Goal: Transaction & Acquisition: Book appointment/travel/reservation

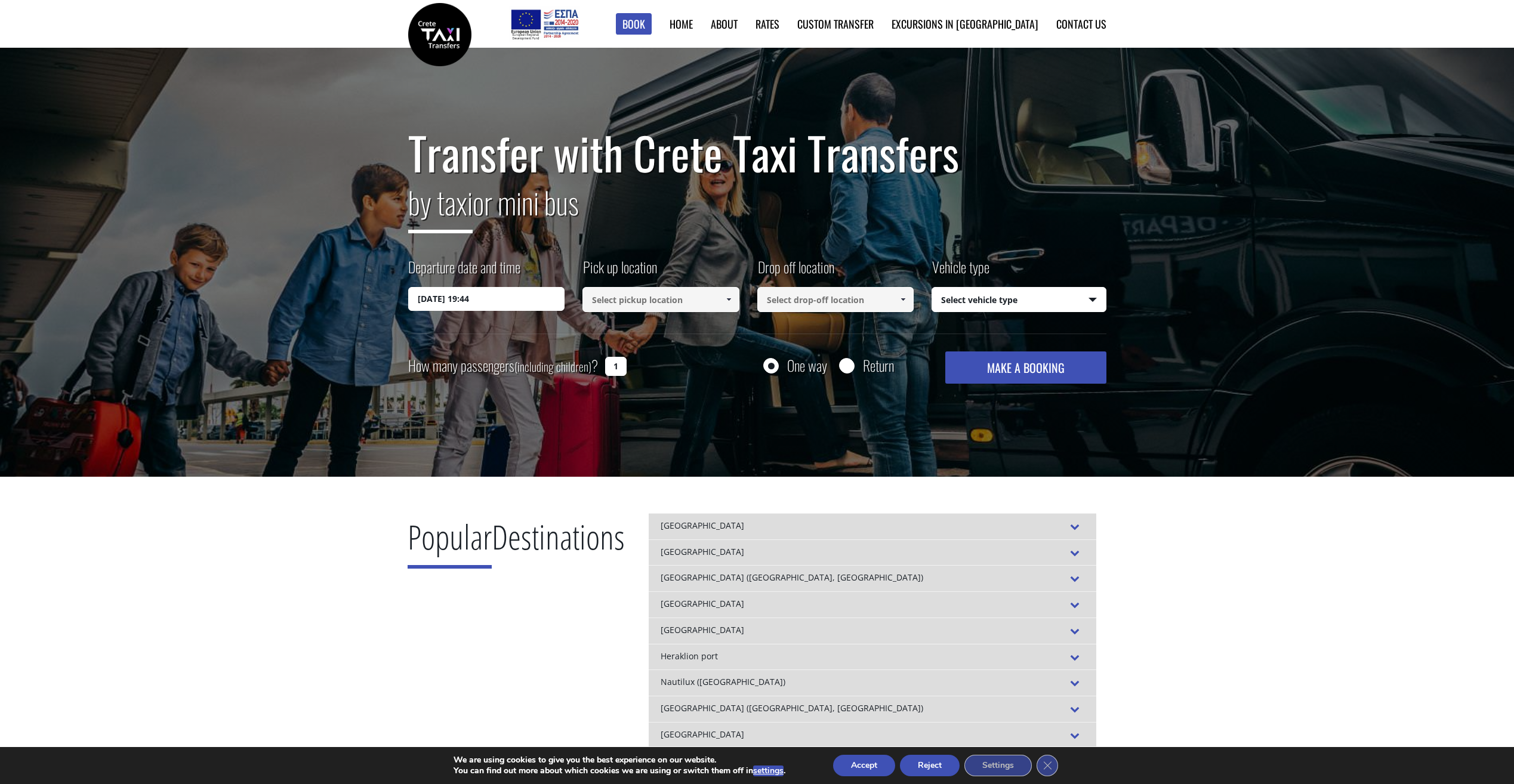
click at [496, 296] on input "21/08/2025 19:44" at bounding box center [487, 299] width 157 height 24
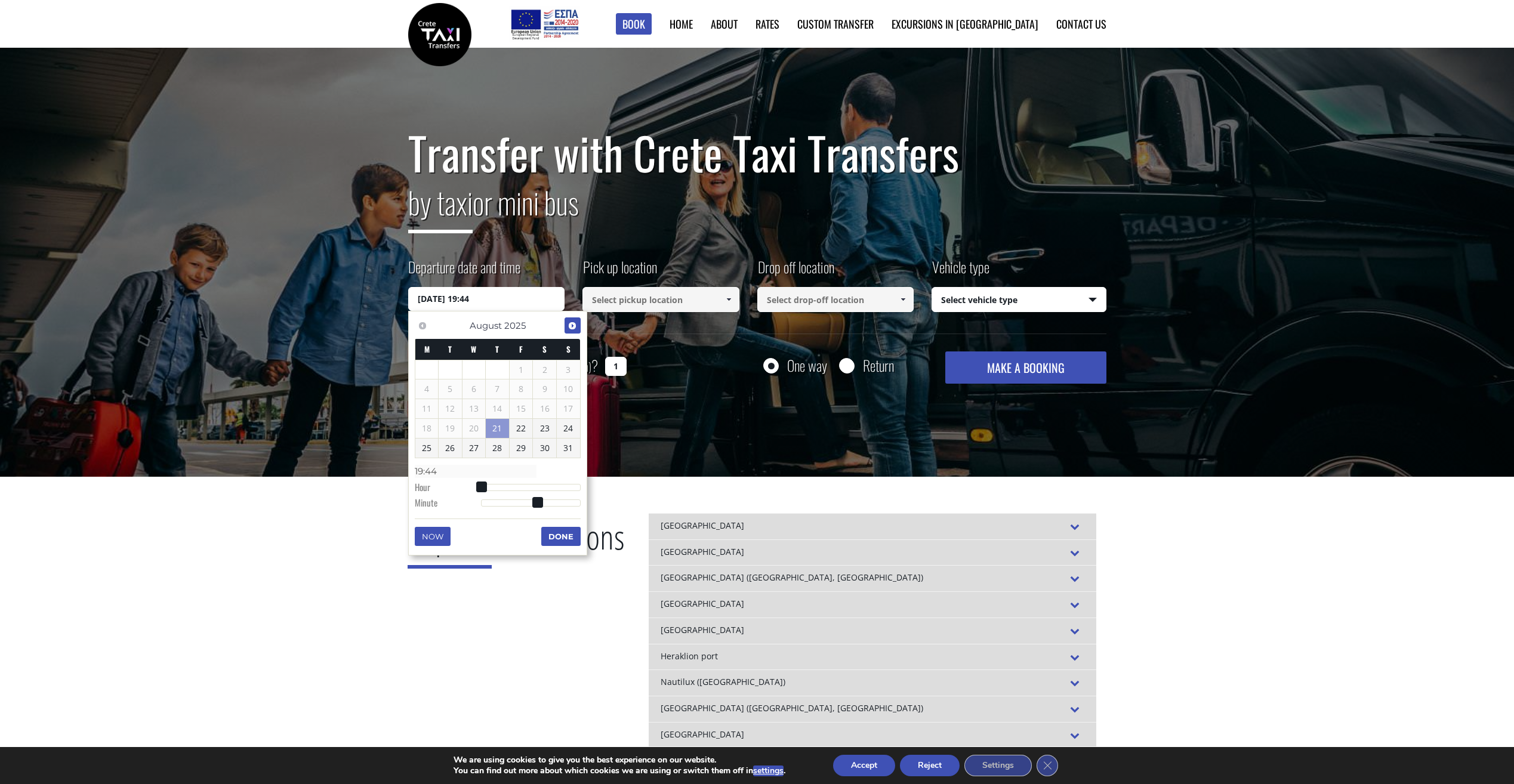
click at [577, 323] on link "Next" at bounding box center [573, 326] width 16 height 16
click at [521, 409] on link "19" at bounding box center [521, 409] width 23 height 19
type input "19/09/2025 00:00"
click at [627, 308] on input at bounding box center [661, 300] width 157 height 25
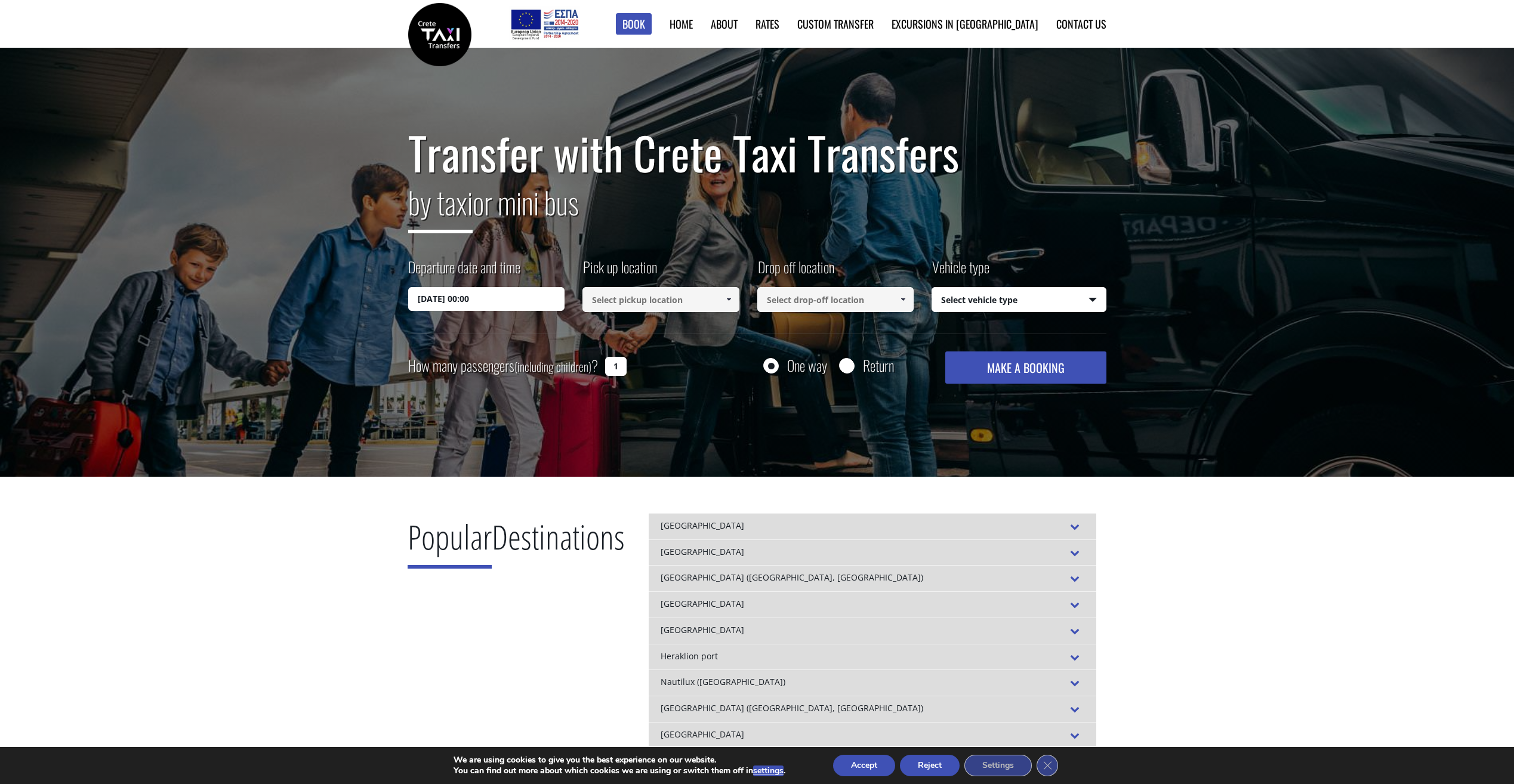
click at [629, 301] on input at bounding box center [661, 300] width 157 height 25
click at [726, 297] on span at bounding box center [729, 300] width 9 height 9
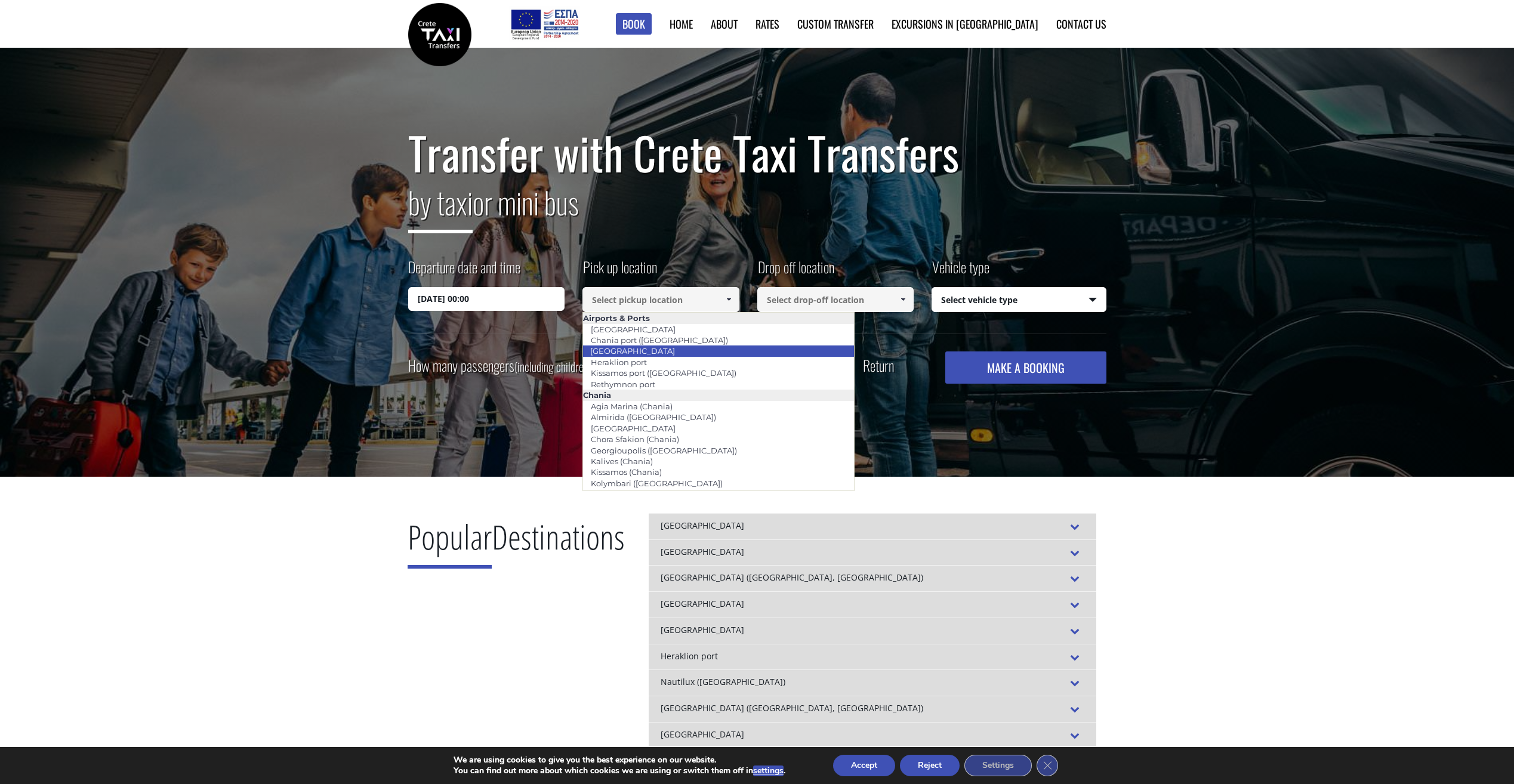
click at [646, 353] on link "Heraklion airport" at bounding box center [633, 351] width 100 height 17
type input "Heraklion airport"
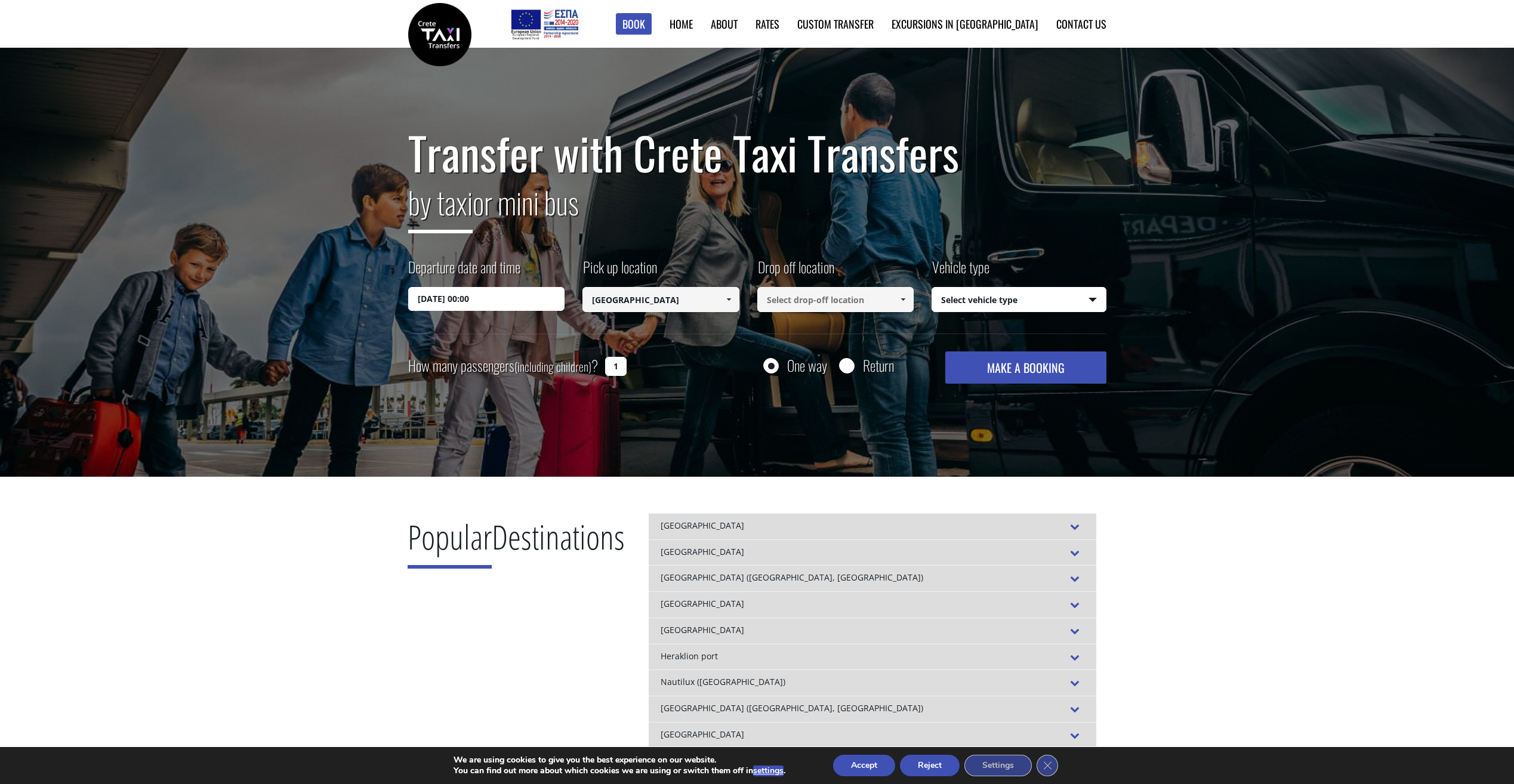
click at [802, 302] on input at bounding box center [836, 300] width 157 height 25
click at [819, 298] on input at bounding box center [836, 300] width 157 height 25
click at [903, 300] on span at bounding box center [903, 300] width 9 height 9
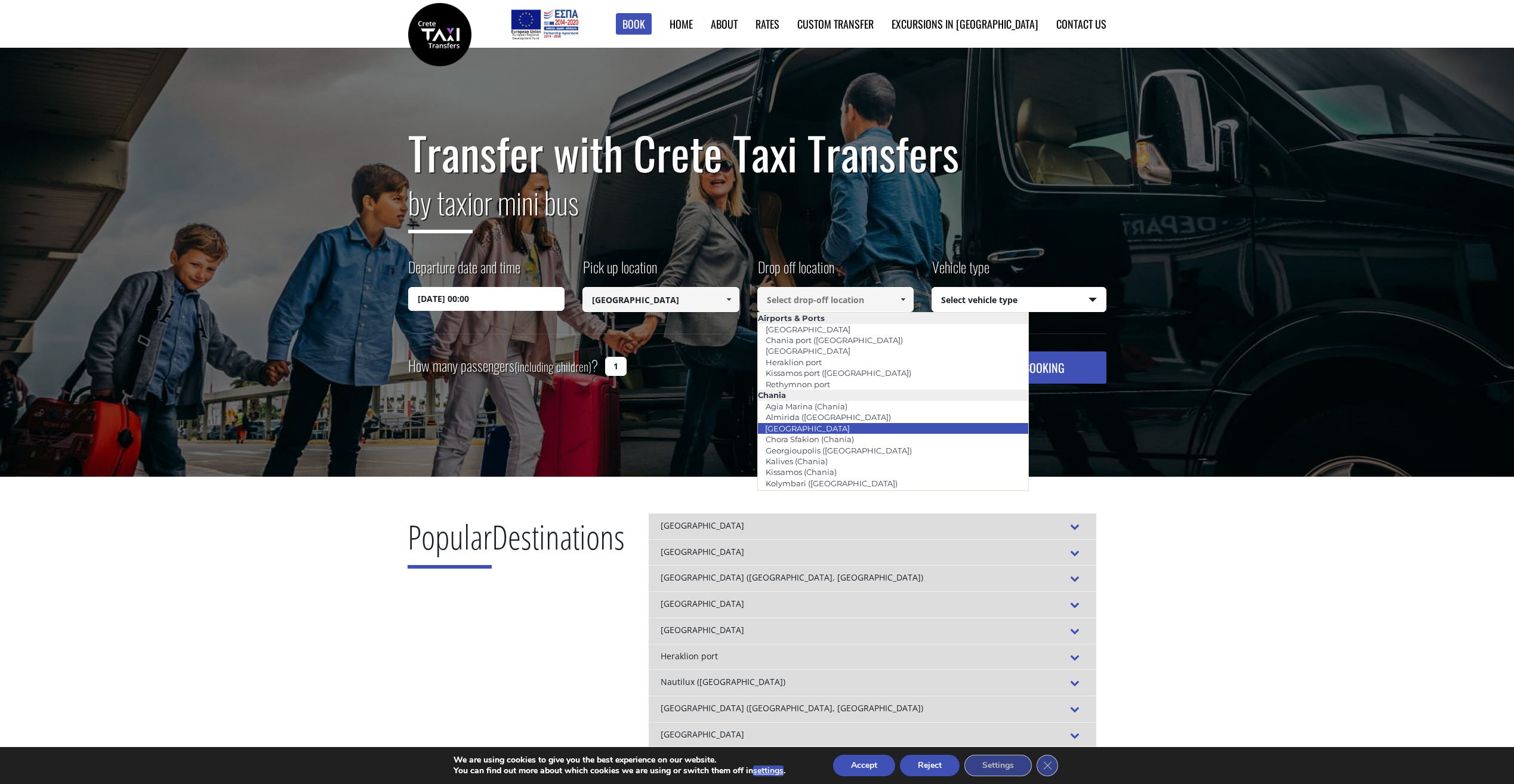
click at [823, 425] on li "Chania city" at bounding box center [893, 428] width 271 height 11
type input "Chania city"
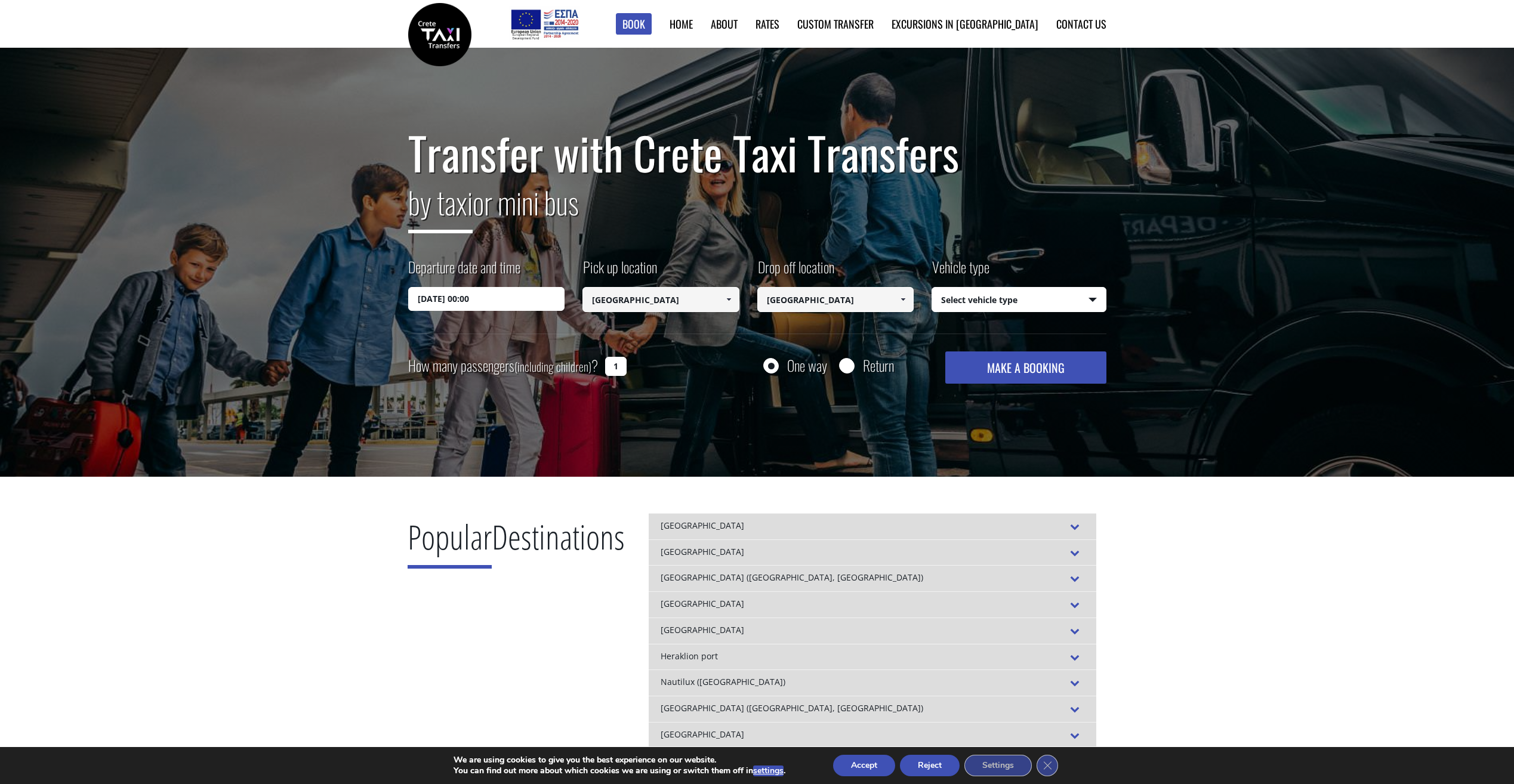
click at [980, 301] on select "Select vehicle type Taxi (4 passengers) Mercedes E Class Mini Van (7 passengers…" at bounding box center [1019, 300] width 173 height 25
select select "541"
click at [933, 287] on select "Select vehicle type Taxi (4 passengers) Mercedes E Class Mini Van (7 passengers…" at bounding box center [1019, 300] width 173 height 25
click at [617, 365] on input "1" at bounding box center [616, 367] width 22 height 19
click at [613, 365] on input "1" at bounding box center [616, 367] width 22 height 19
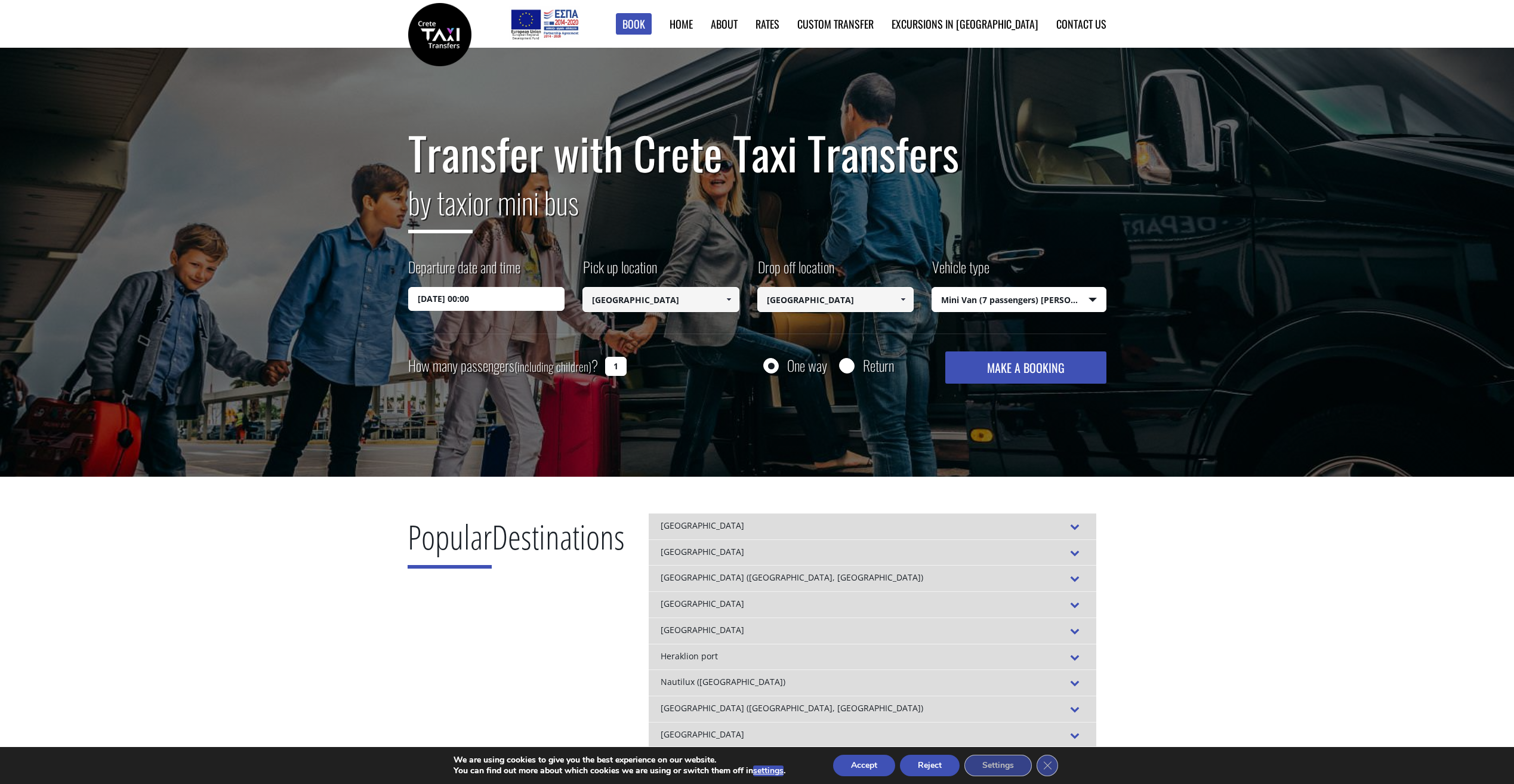
drag, startPoint x: 614, startPoint y: 365, endPoint x: 621, endPoint y: 365, distance: 7.0
click at [621, 365] on input "1" at bounding box center [616, 367] width 22 height 19
type input "4"
click at [468, 299] on input "19/09/2025 00:00" at bounding box center [487, 299] width 157 height 24
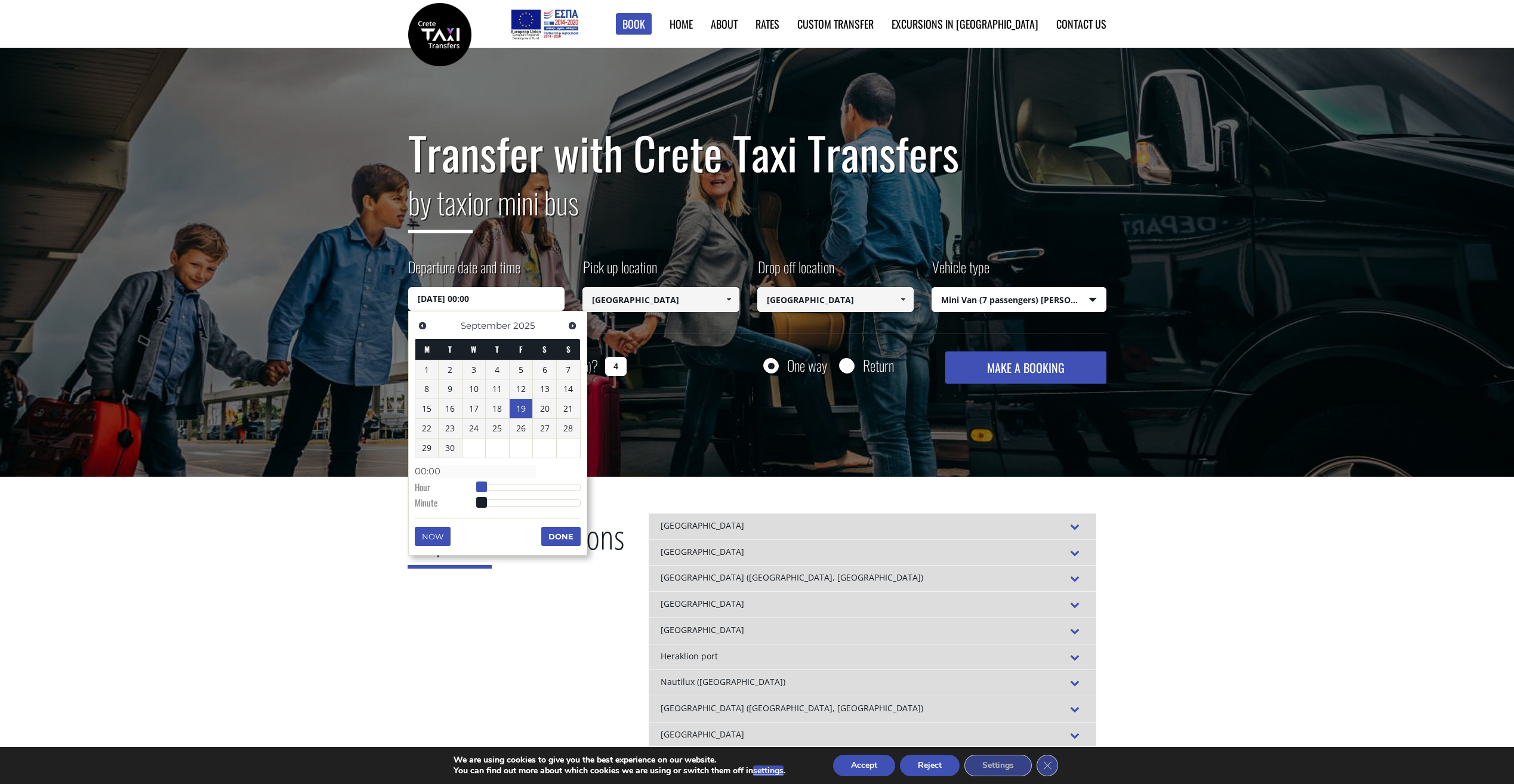
type input "19/09/2025 01:00"
type input "01:00"
type input "19/09/2025 02:00"
type input "02:00"
type input "19/09/2025 03:00"
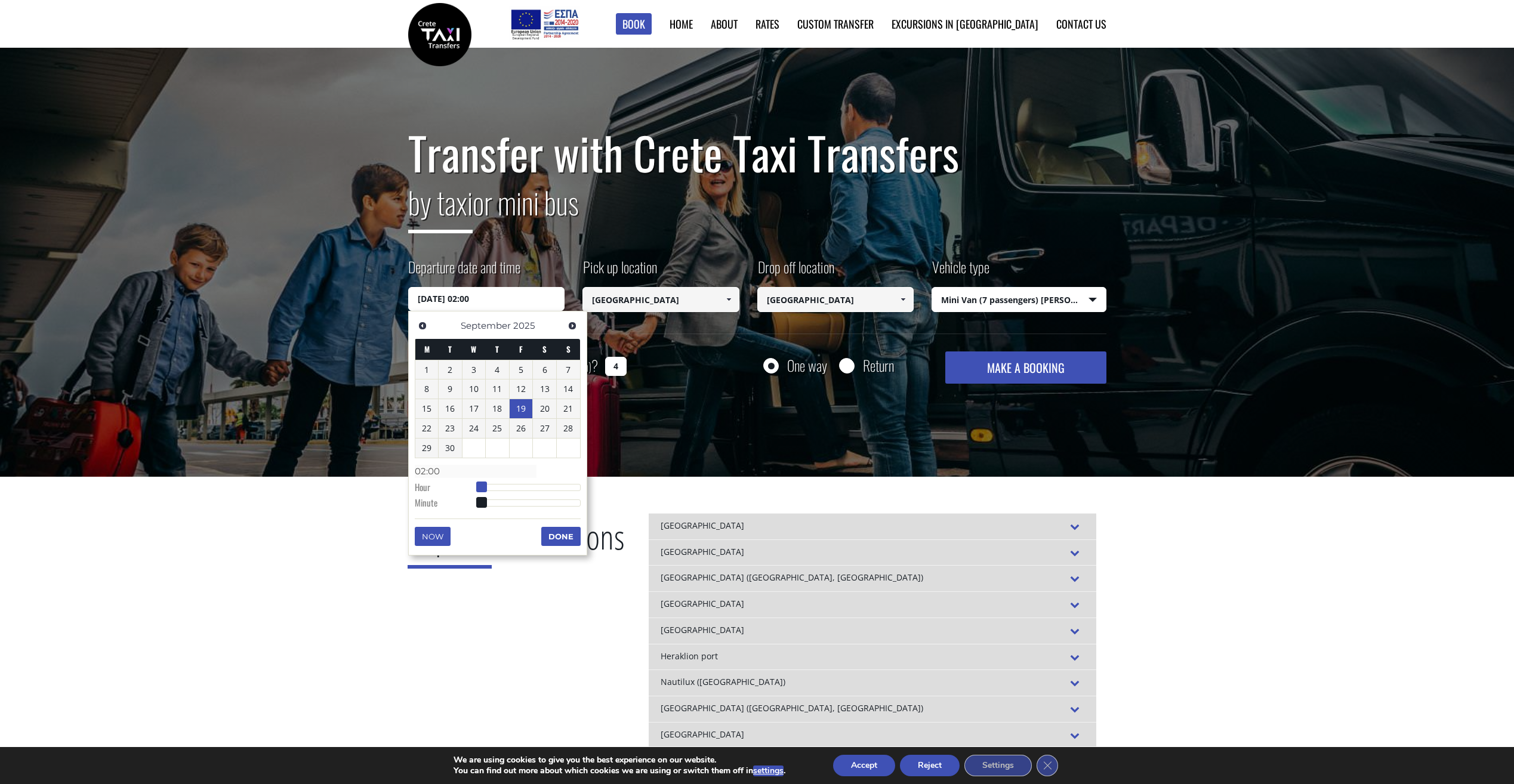
type input "03:00"
type input "19/09/2025 04:00"
type input "04:00"
type input "19/09/2025 05:00"
type input "05:00"
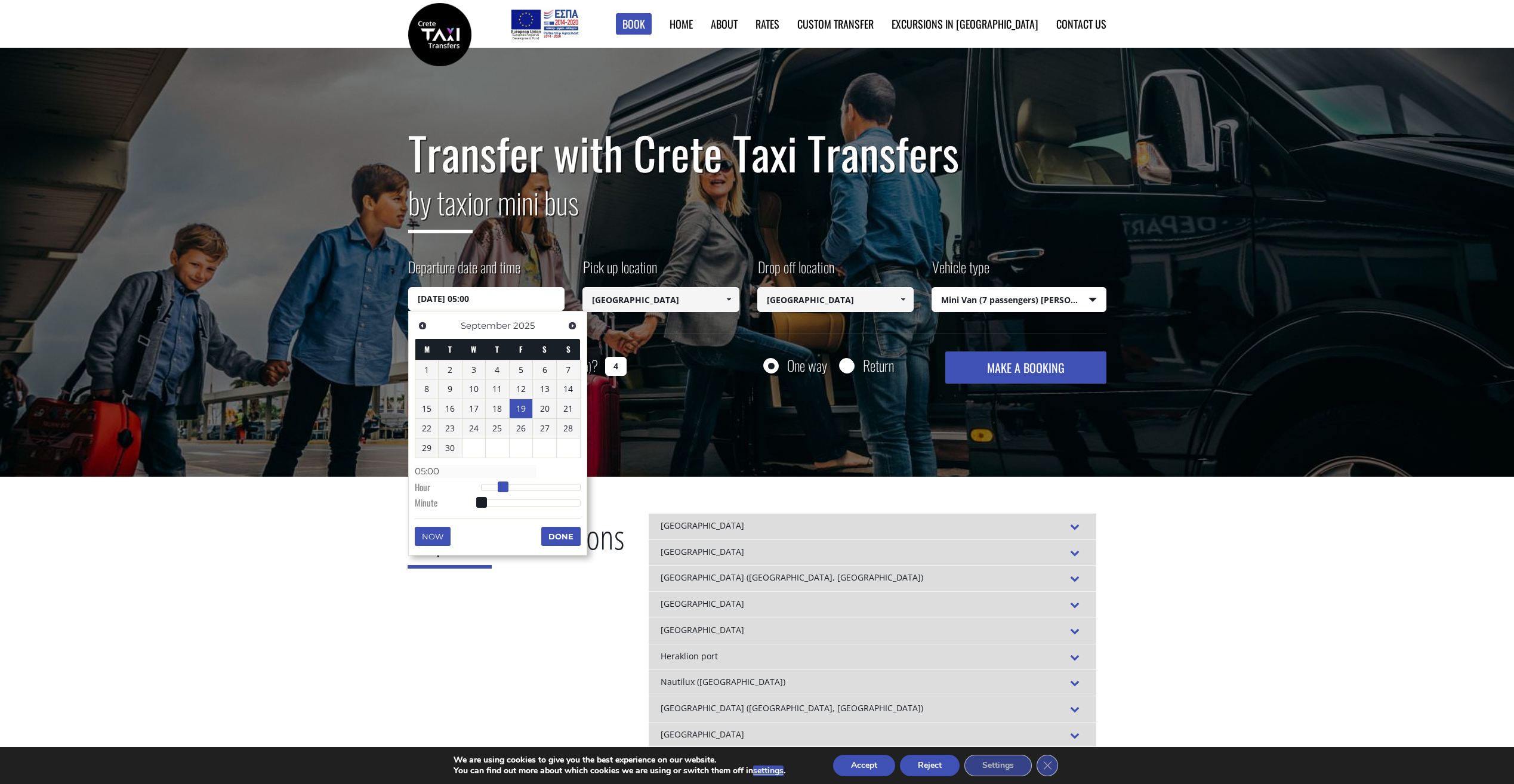
type input "19/09/2025 06:00"
type input "06:00"
type input "19/09/2025 07:00"
type input "07:00"
type input "19/09/2025 08:00"
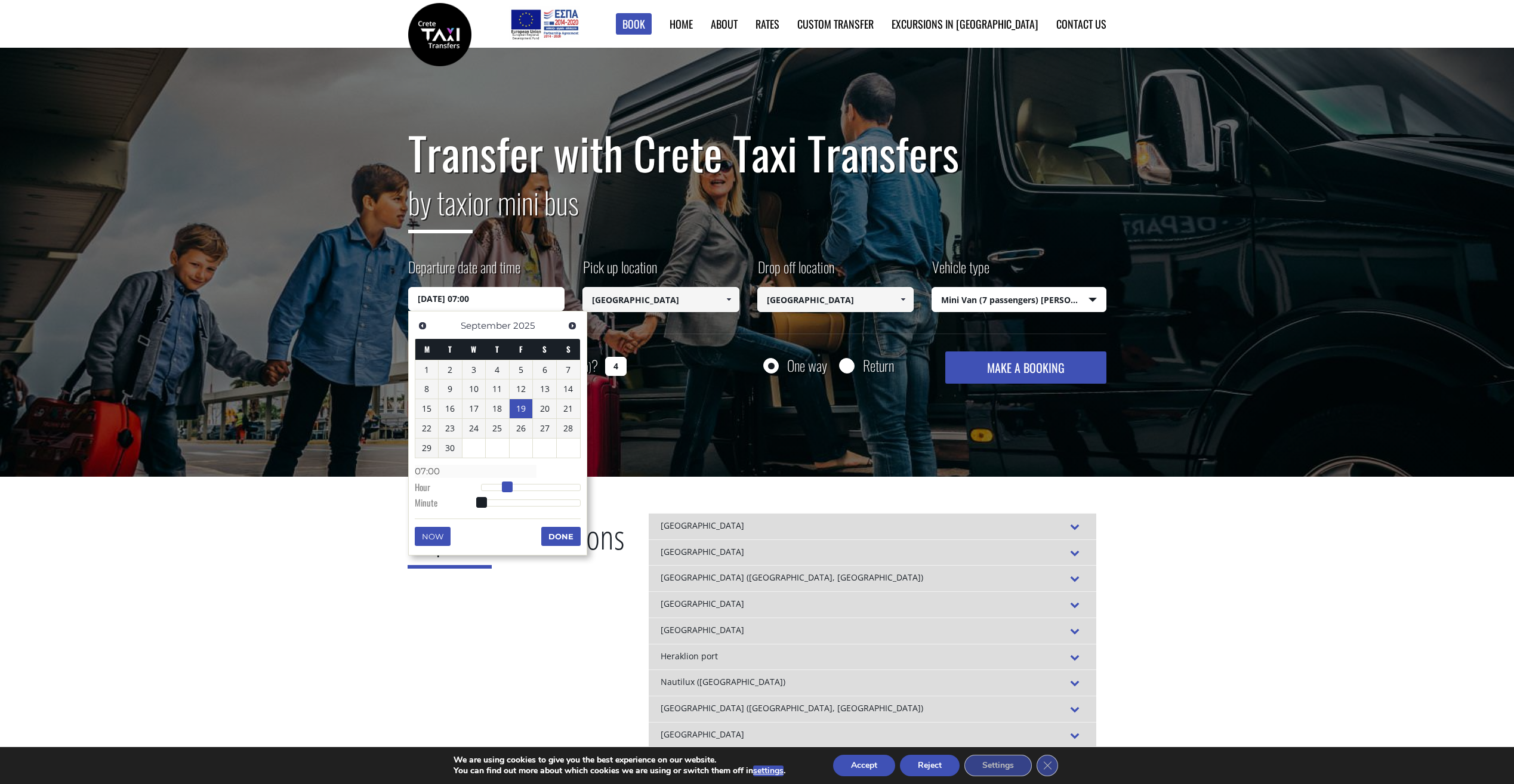
type input "08:00"
type input "19/09/2025 09:00"
type input "09:00"
type input "19/09/2025 10:00"
type input "10:00"
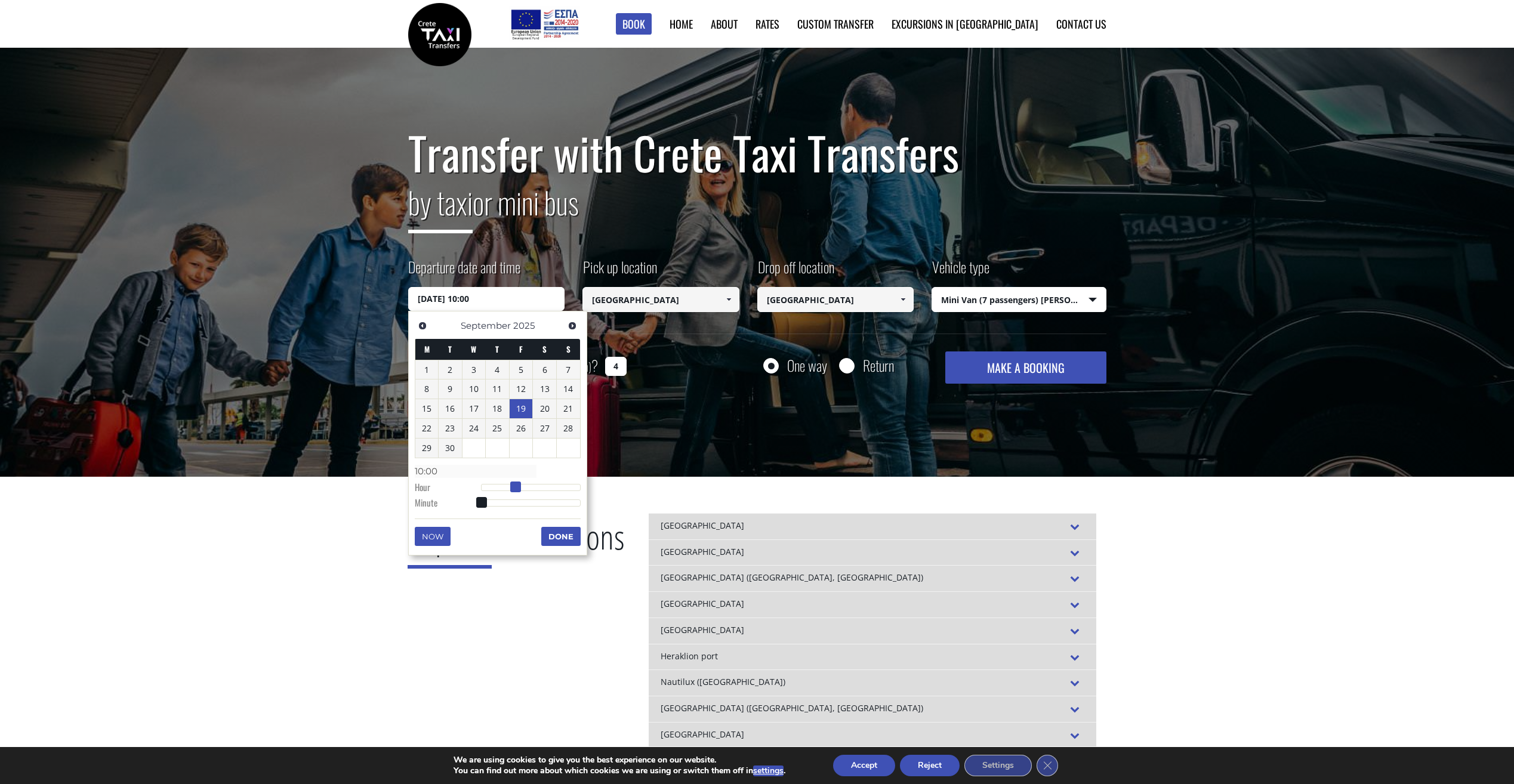
type input "19/09/2025 11:00"
type input "11:00"
type input "19/09/2025 12:00"
type input "12:00"
type input "19/09/2025 13:00"
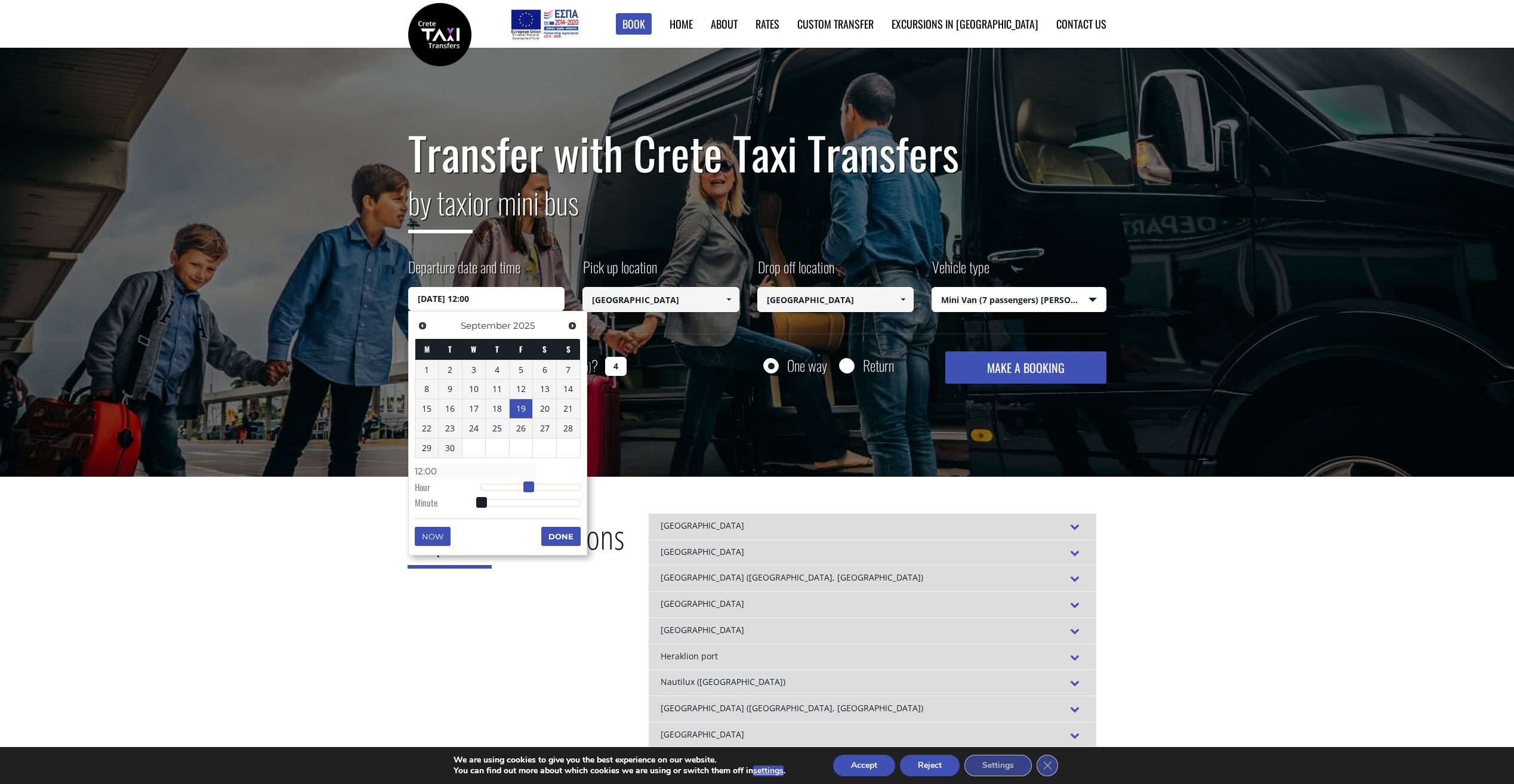
type input "13:00"
type input "19/09/2025 14:00"
type input "14:00"
type input "19/09/2025 13:00"
type input "13:00"
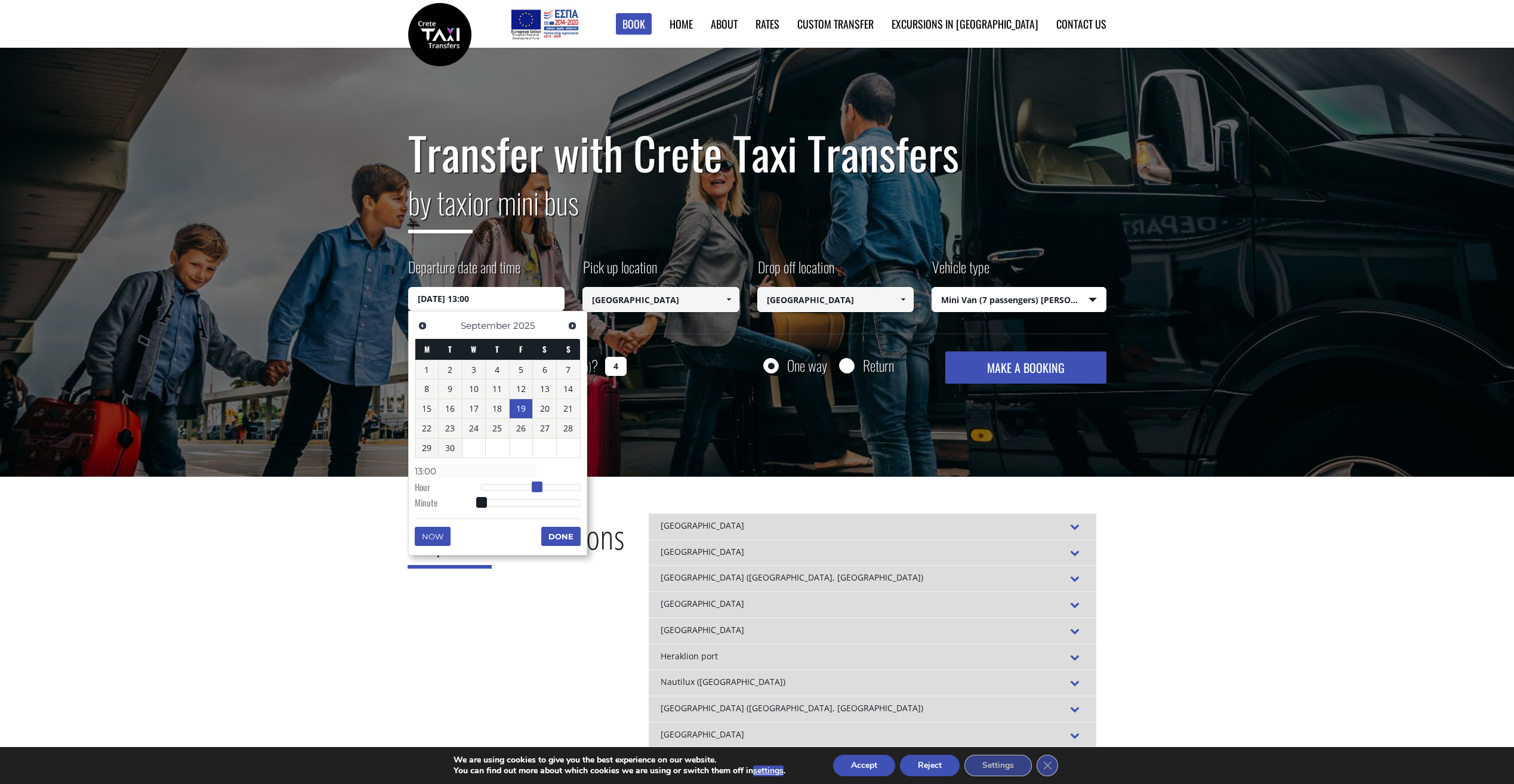
drag, startPoint x: 480, startPoint y: 487, endPoint x: 537, endPoint y: 490, distance: 57.1
click at [537, 490] on span at bounding box center [537, 487] width 11 height 11
click at [553, 533] on button "Done" at bounding box center [561, 537] width 39 height 19
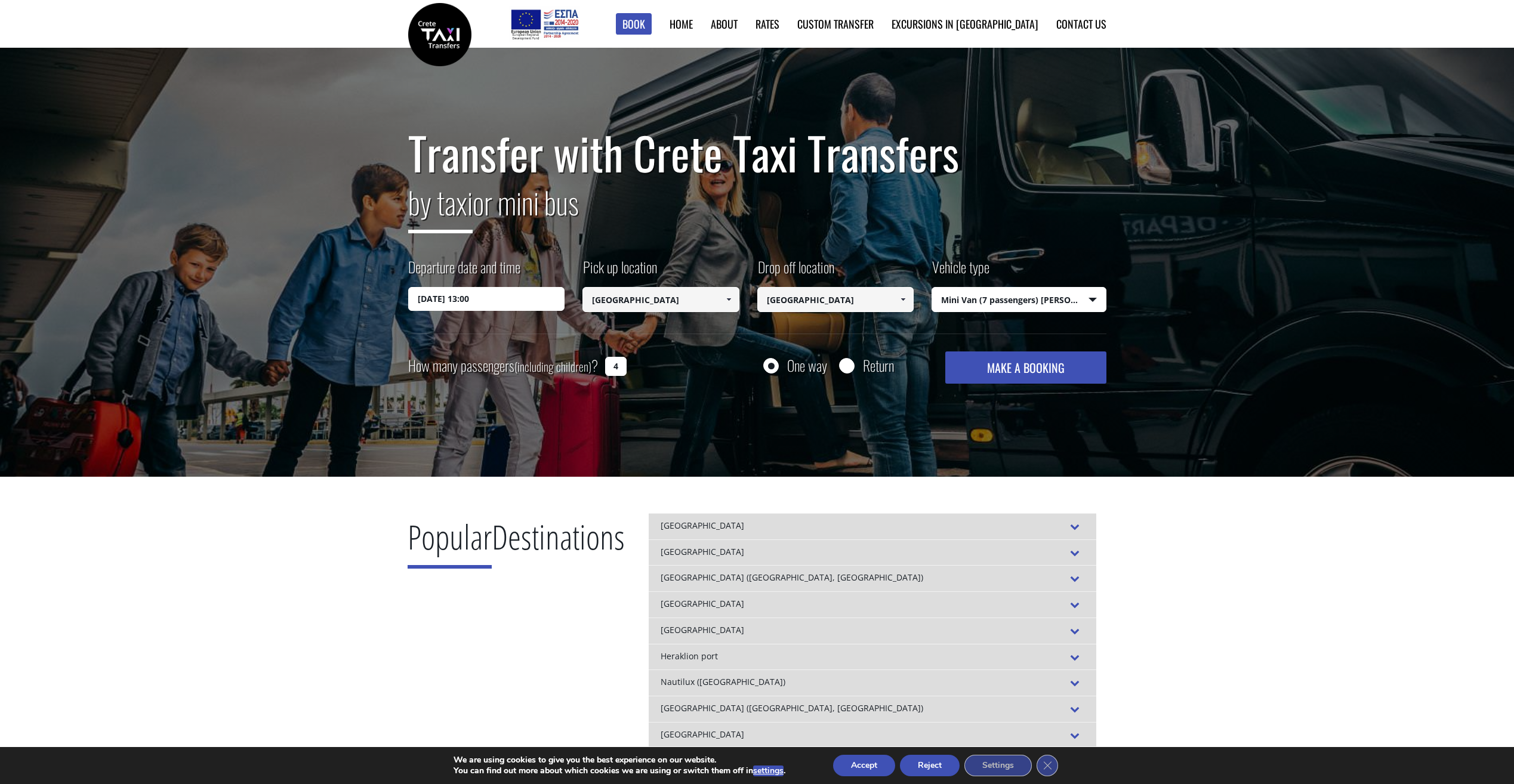
click at [1000, 369] on button "MAKE A BOOKING" at bounding box center [1025, 368] width 161 height 33
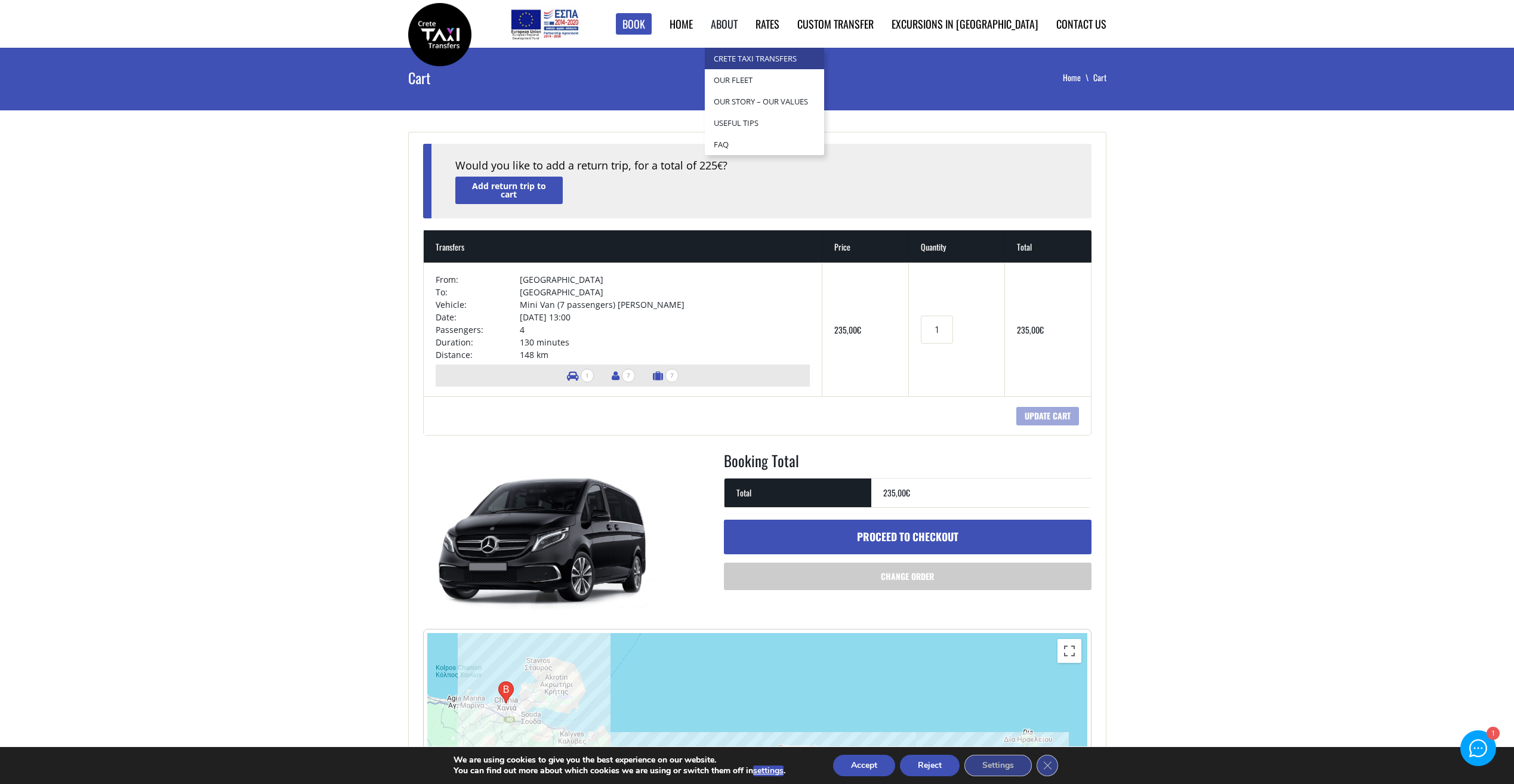
click at [780, 56] on link "Crete Taxi Transfers" at bounding box center [764, 58] width 119 height 22
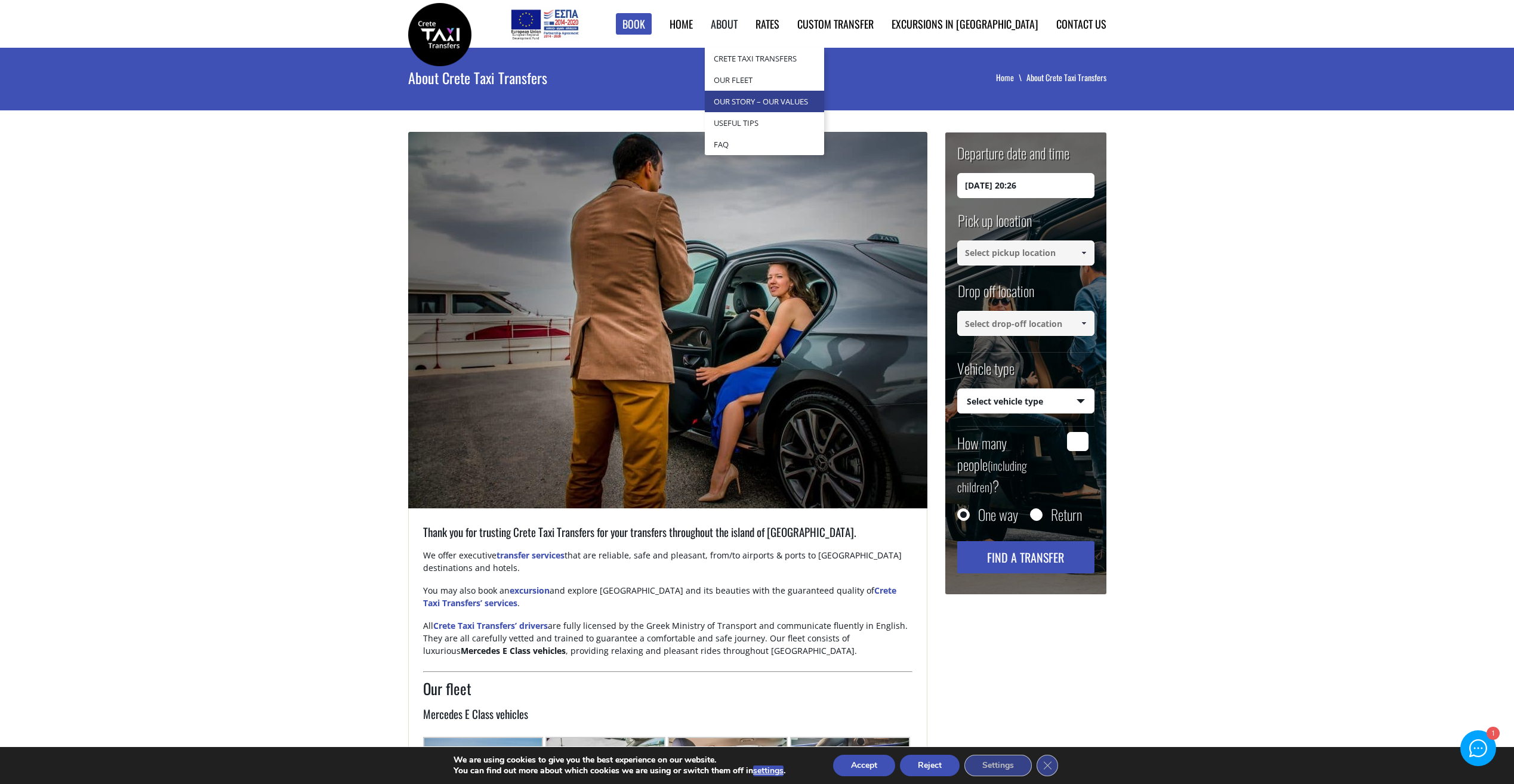
click at [783, 95] on link "Our Story – Our Values" at bounding box center [764, 102] width 119 height 22
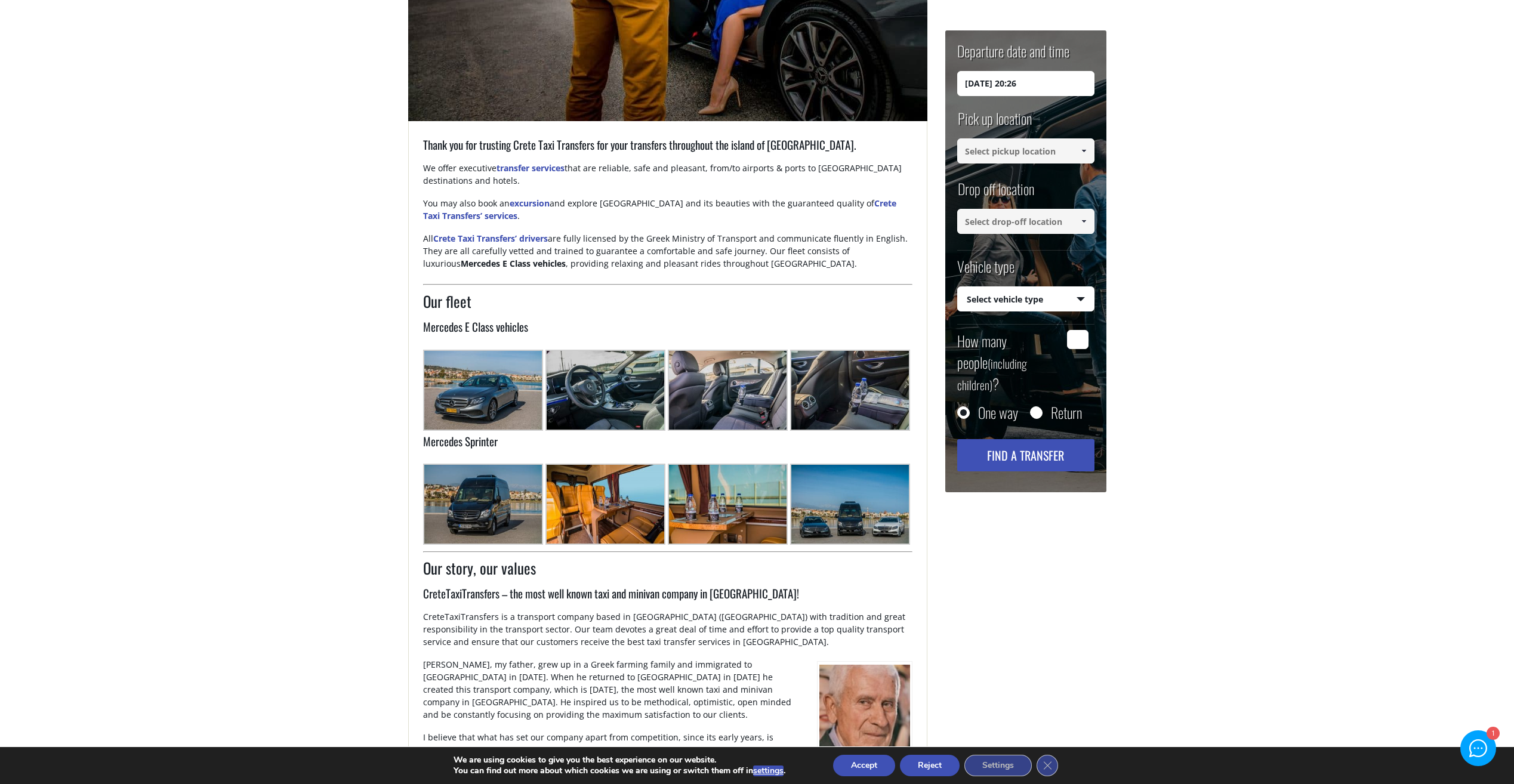
scroll to position [407, 0]
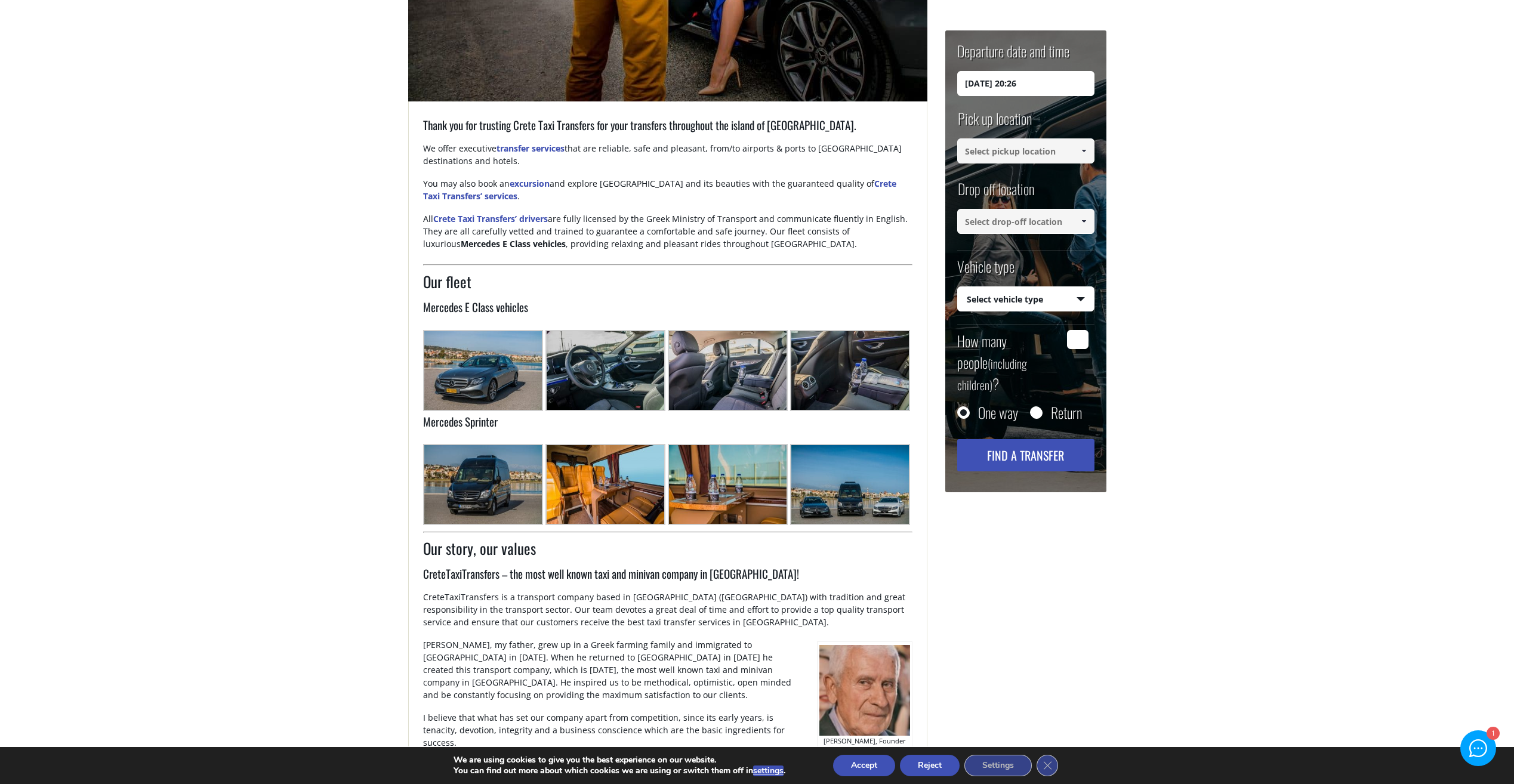
click at [604, 495] on img at bounding box center [605, 484] width 120 height 81
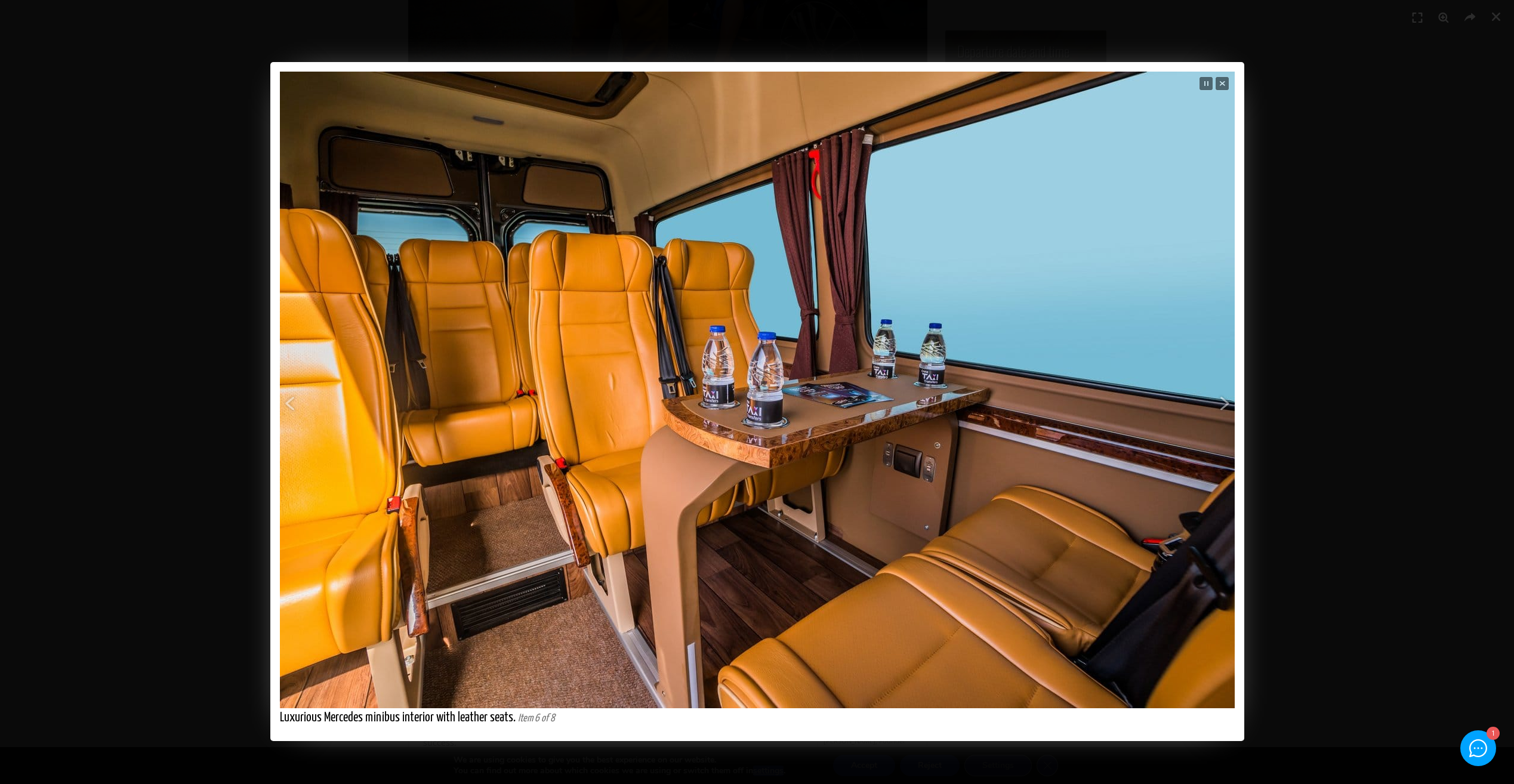
click at [1221, 81] on span "Close" at bounding box center [1223, 84] width 15 height 15
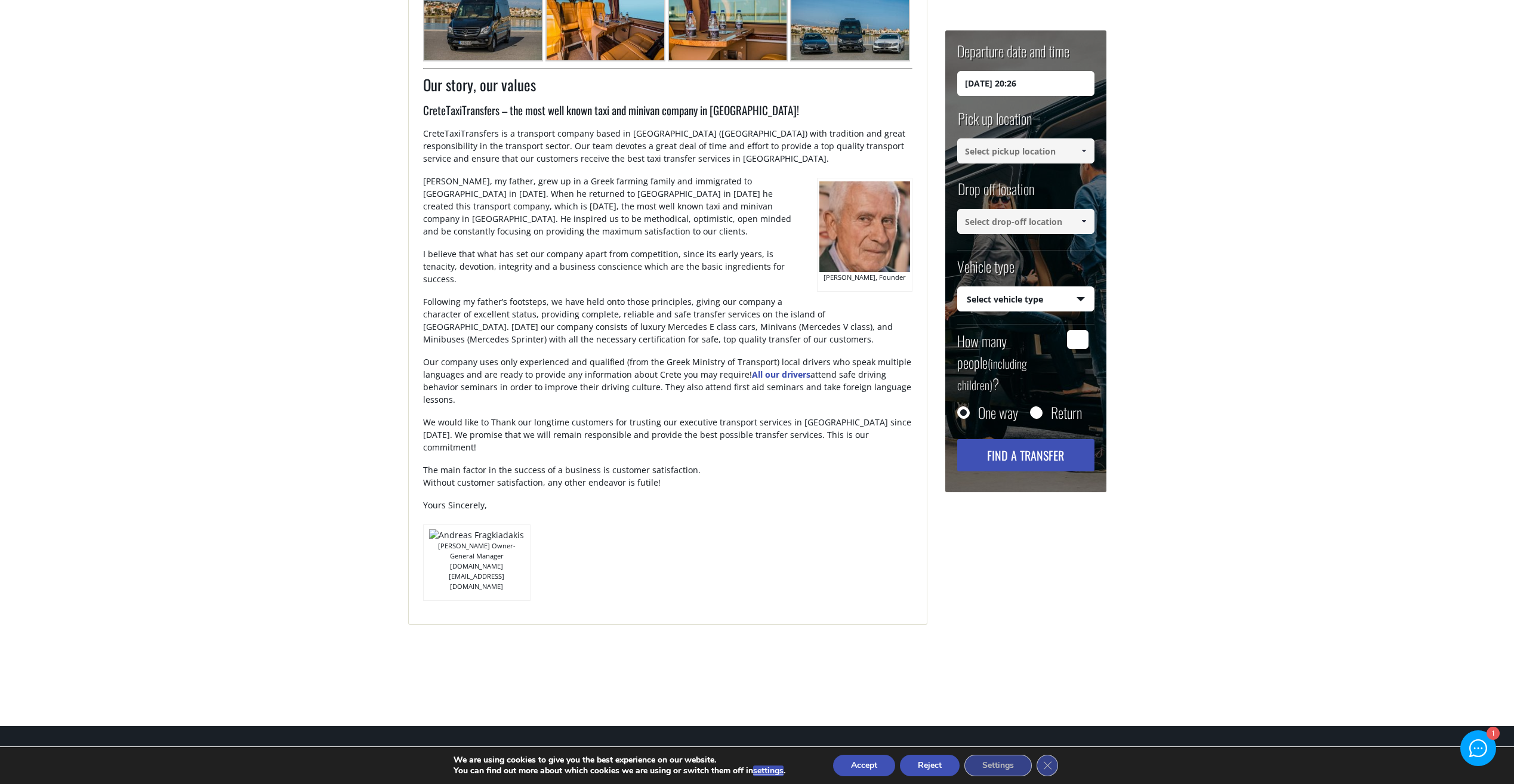
scroll to position [586, 0]
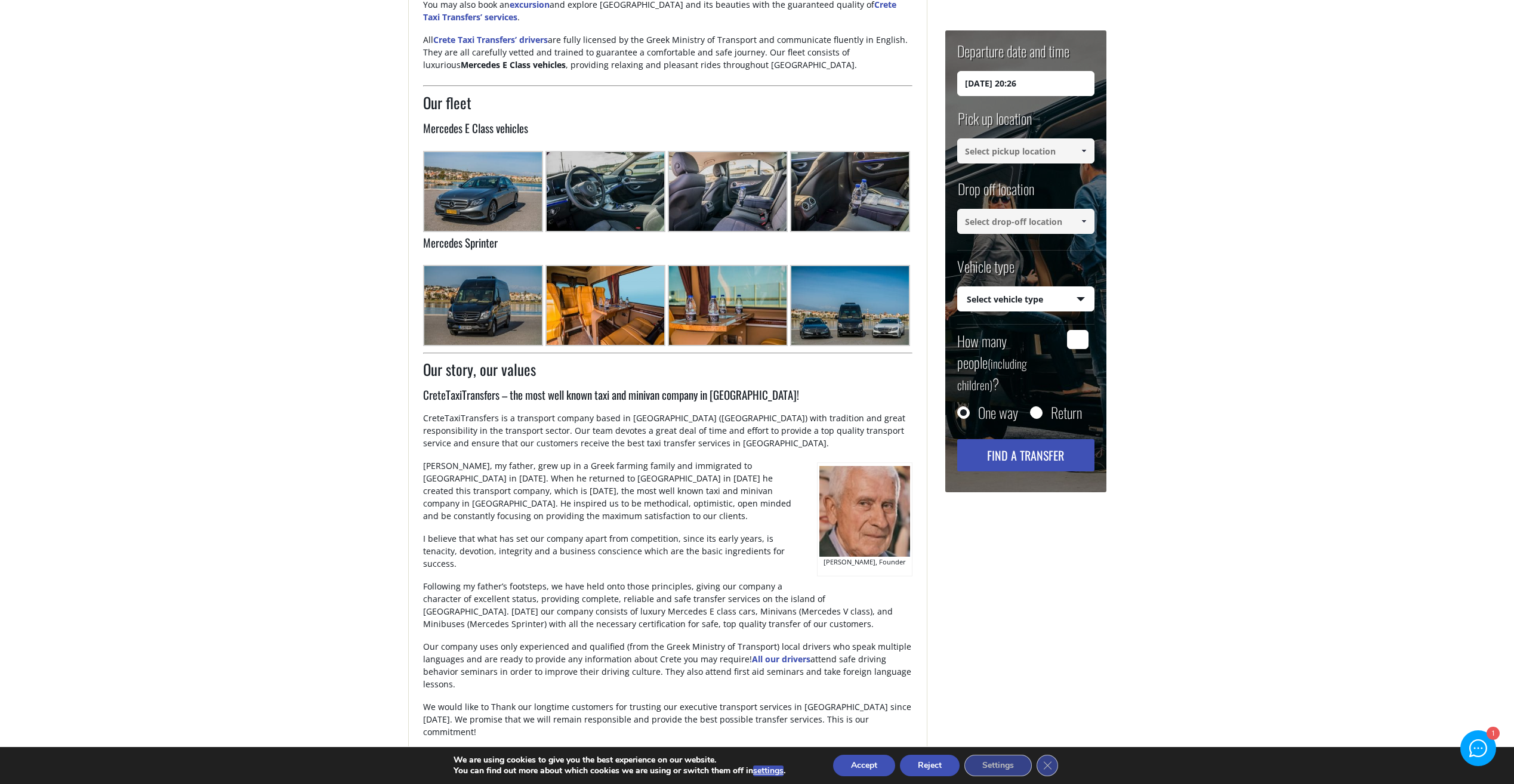
click at [503, 307] on img at bounding box center [483, 305] width 120 height 81
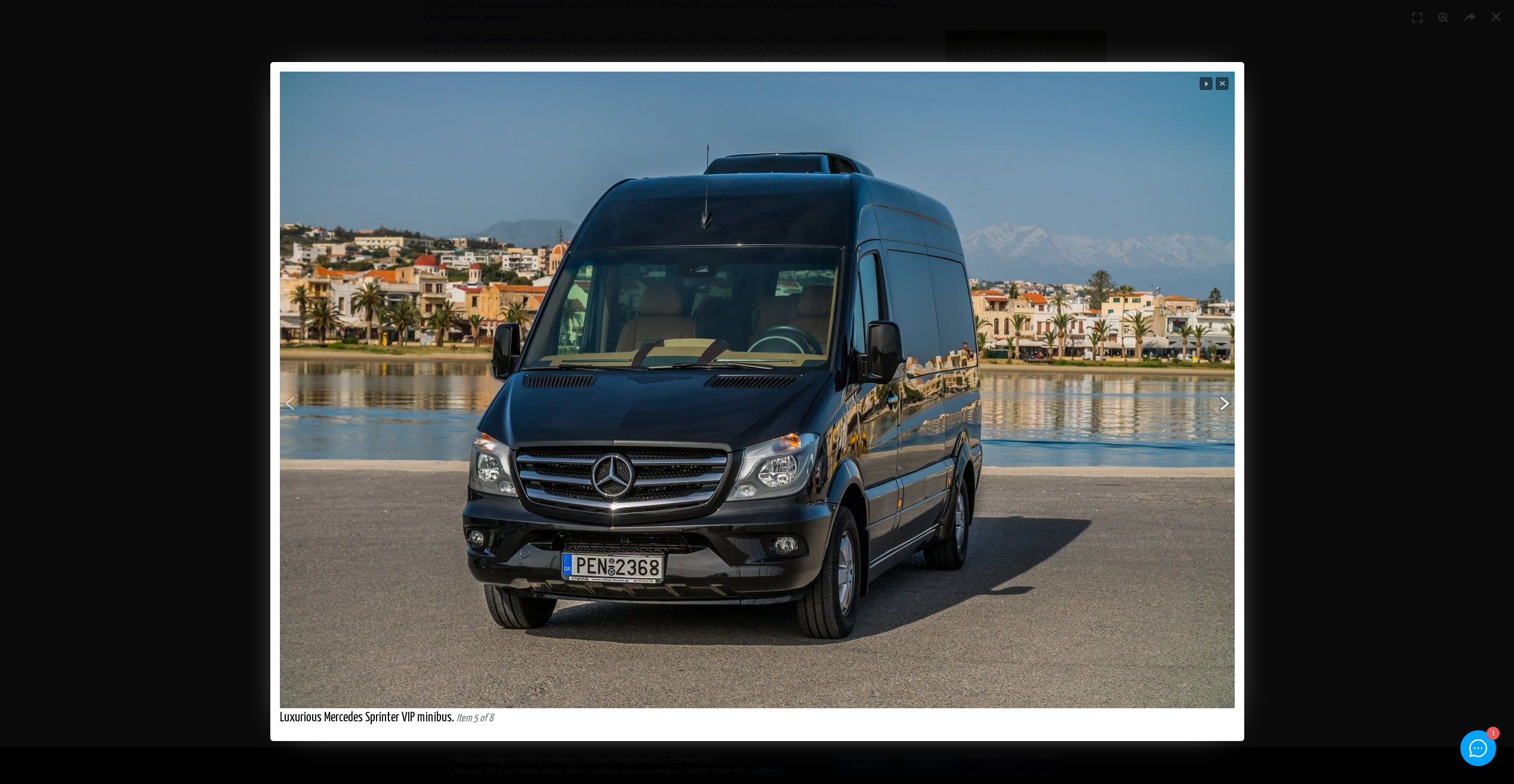
click at [1218, 400] on span "Next" at bounding box center [1018, 426] width 430 height 453
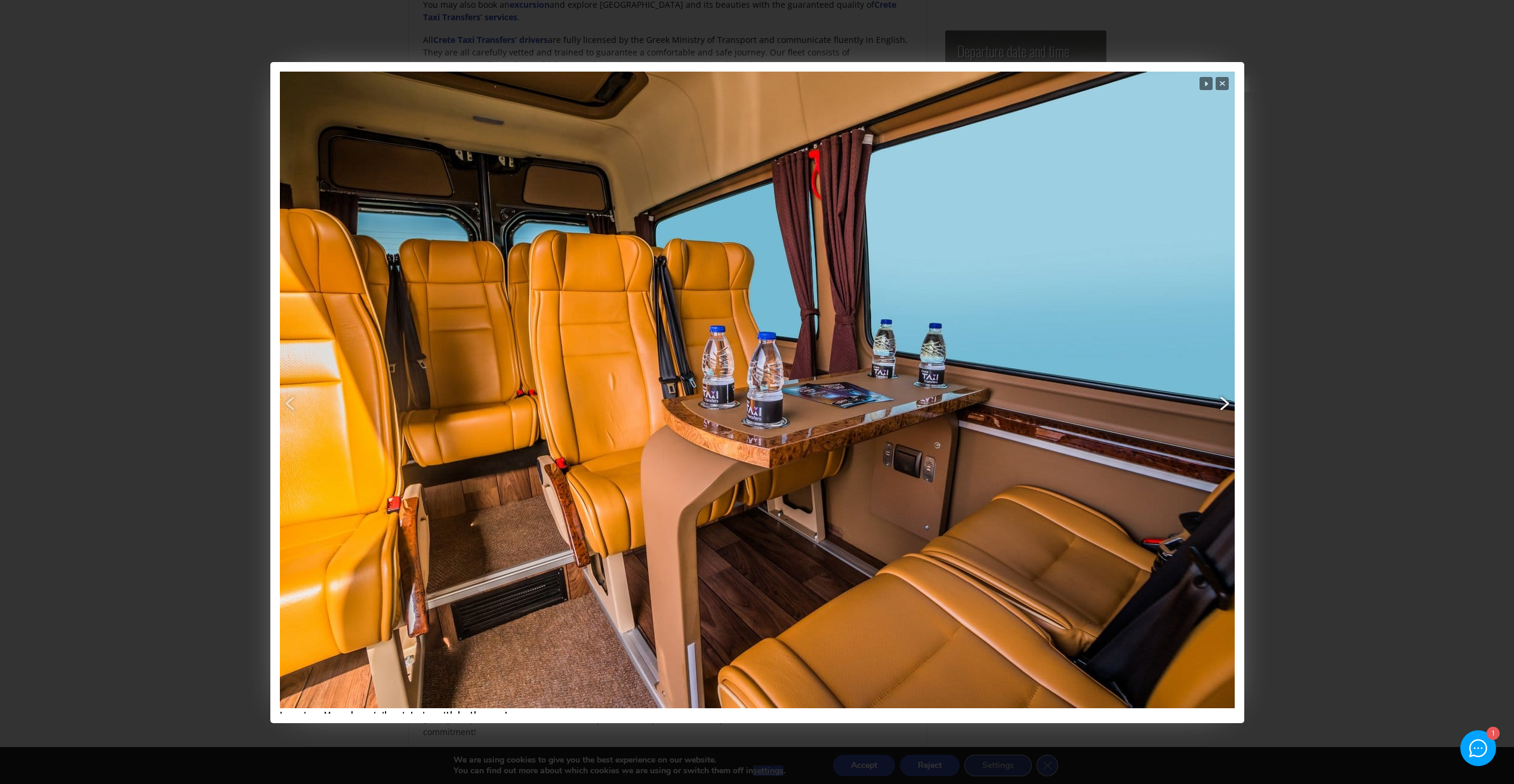
click at [1218, 400] on span "Next" at bounding box center [1018, 426] width 430 height 453
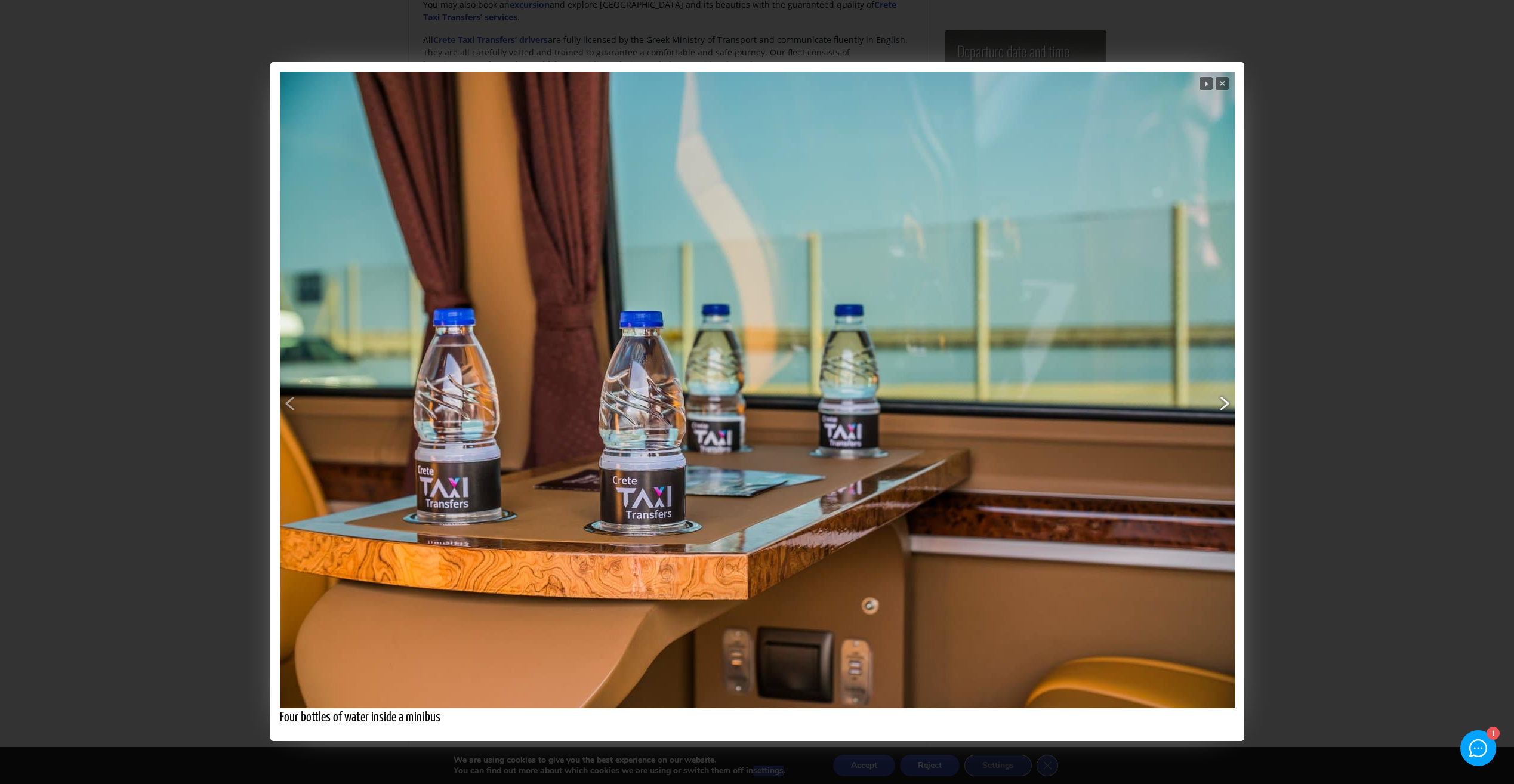
click at [1218, 400] on span "Next" at bounding box center [1018, 426] width 430 height 453
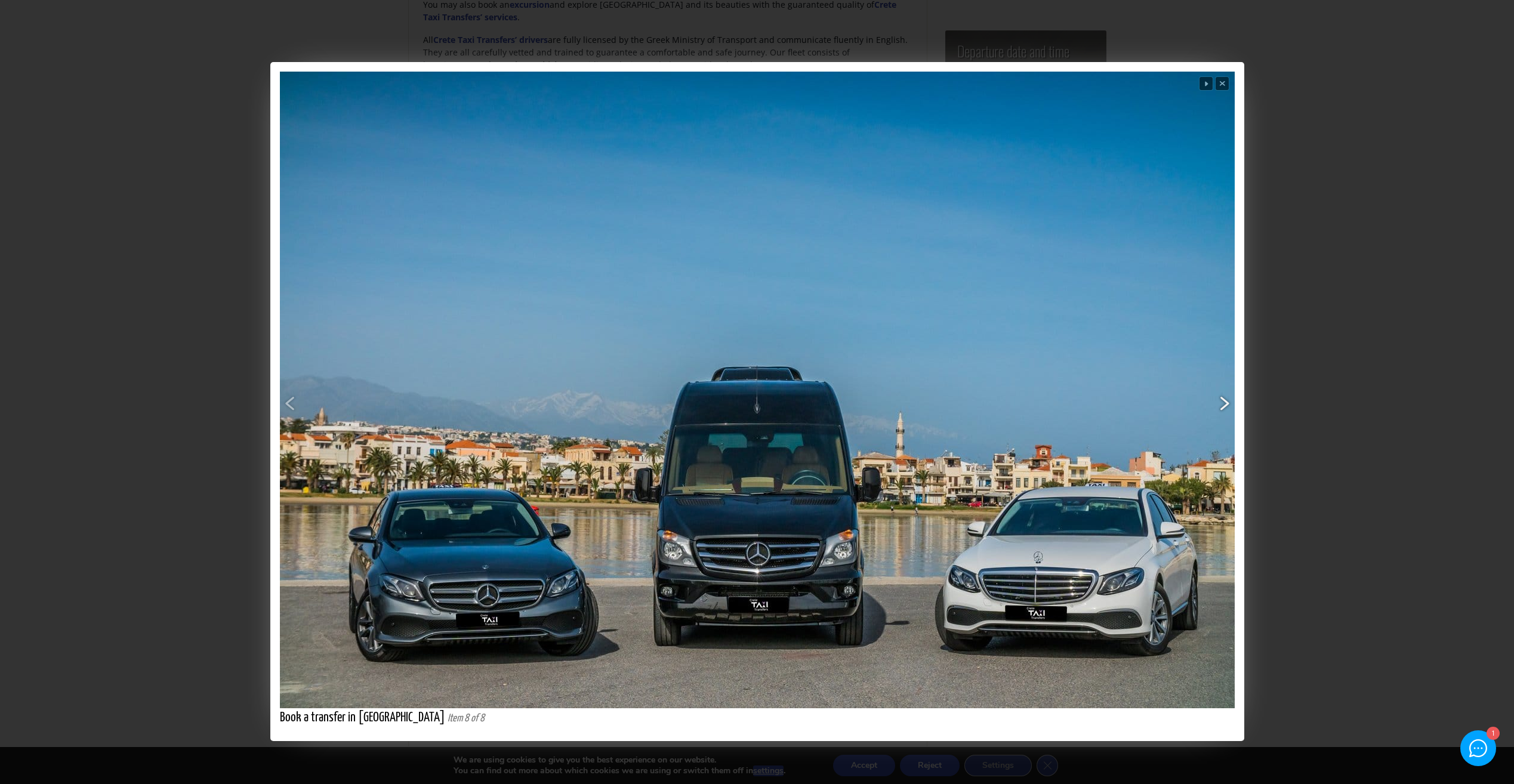
click at [1218, 400] on span "Next" at bounding box center [1018, 426] width 430 height 453
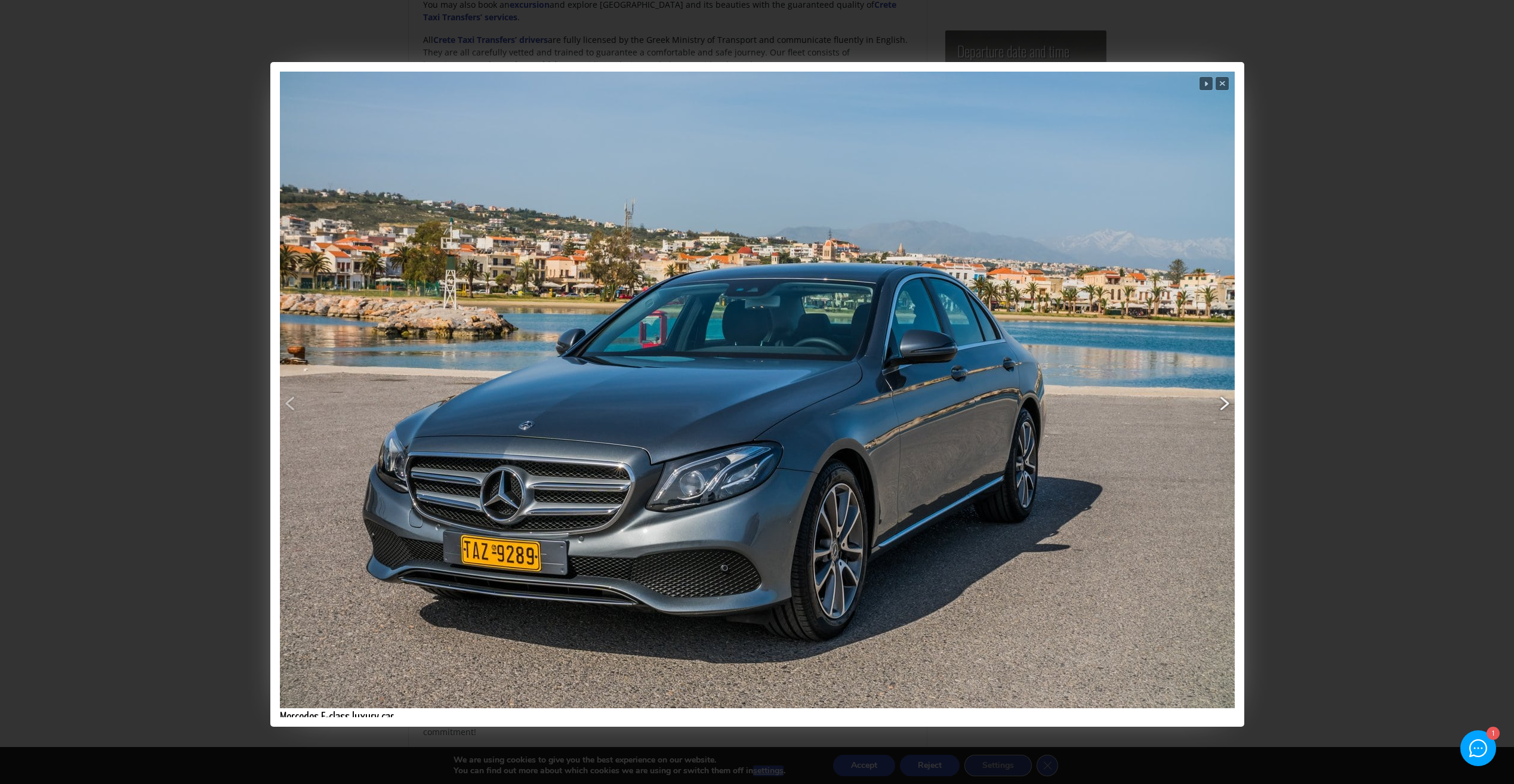
click at [1218, 400] on span "Next" at bounding box center [1018, 426] width 430 height 453
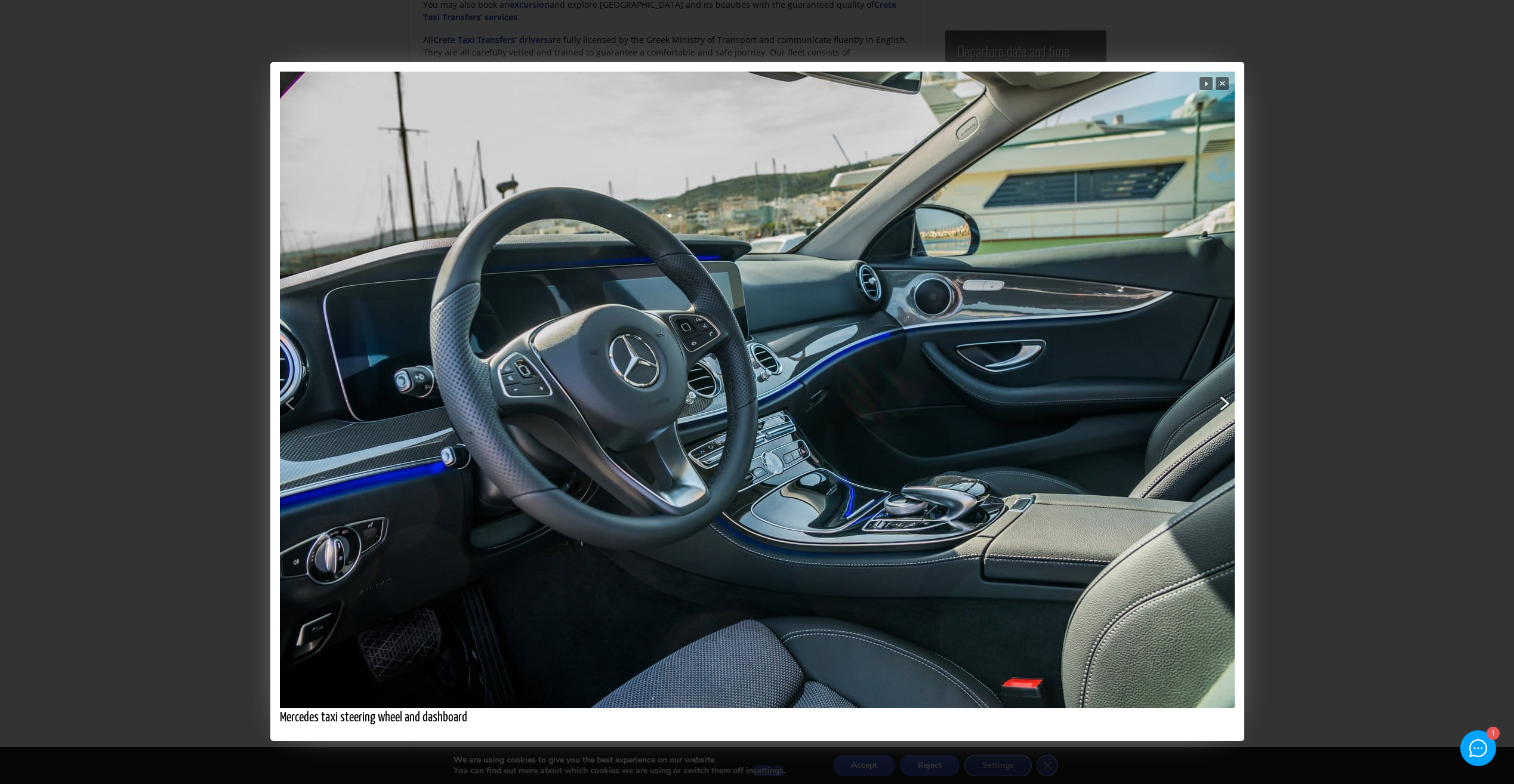
click at [1218, 400] on span "Next" at bounding box center [1018, 426] width 430 height 453
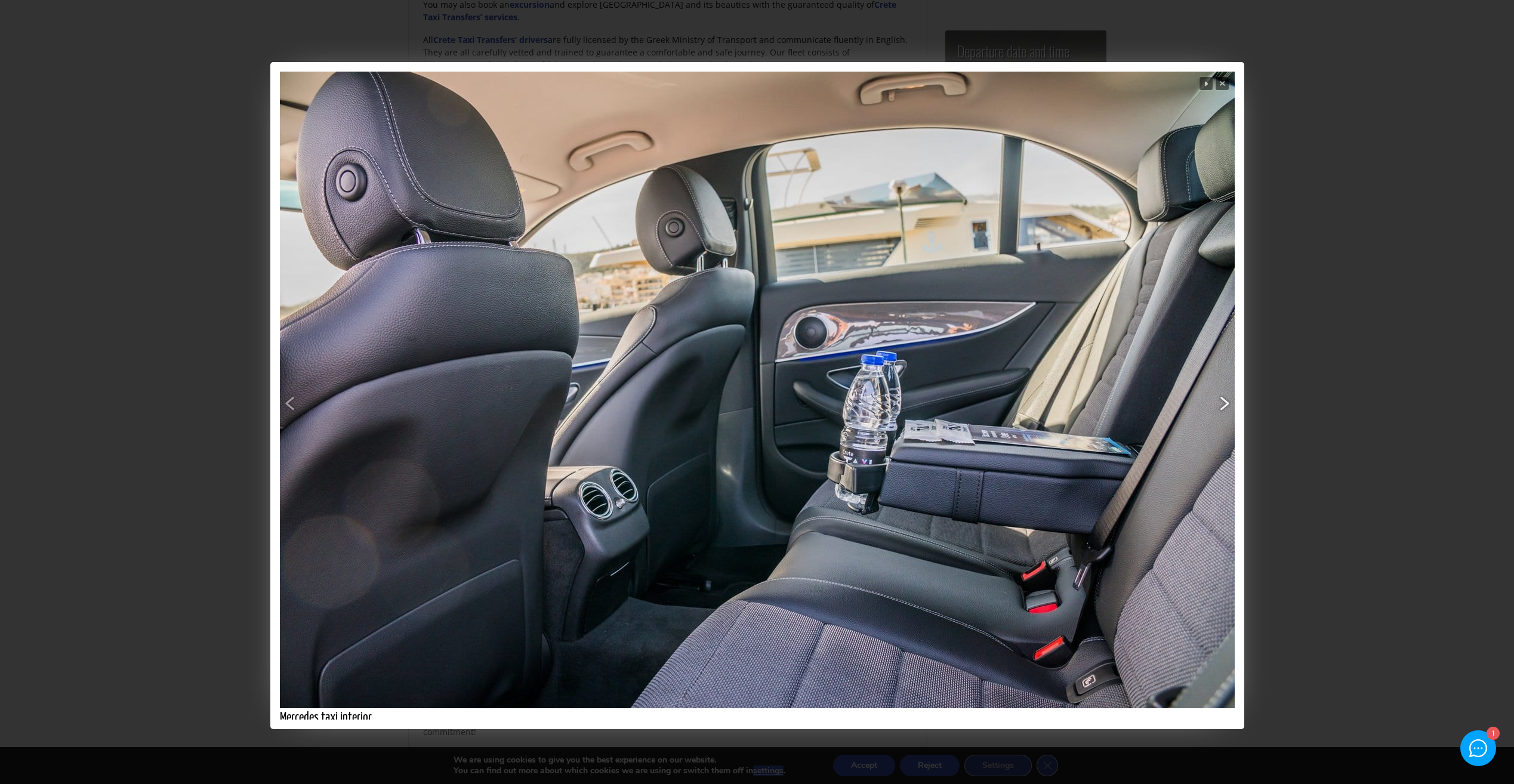
click at [1218, 400] on span "Next" at bounding box center [1018, 426] width 430 height 453
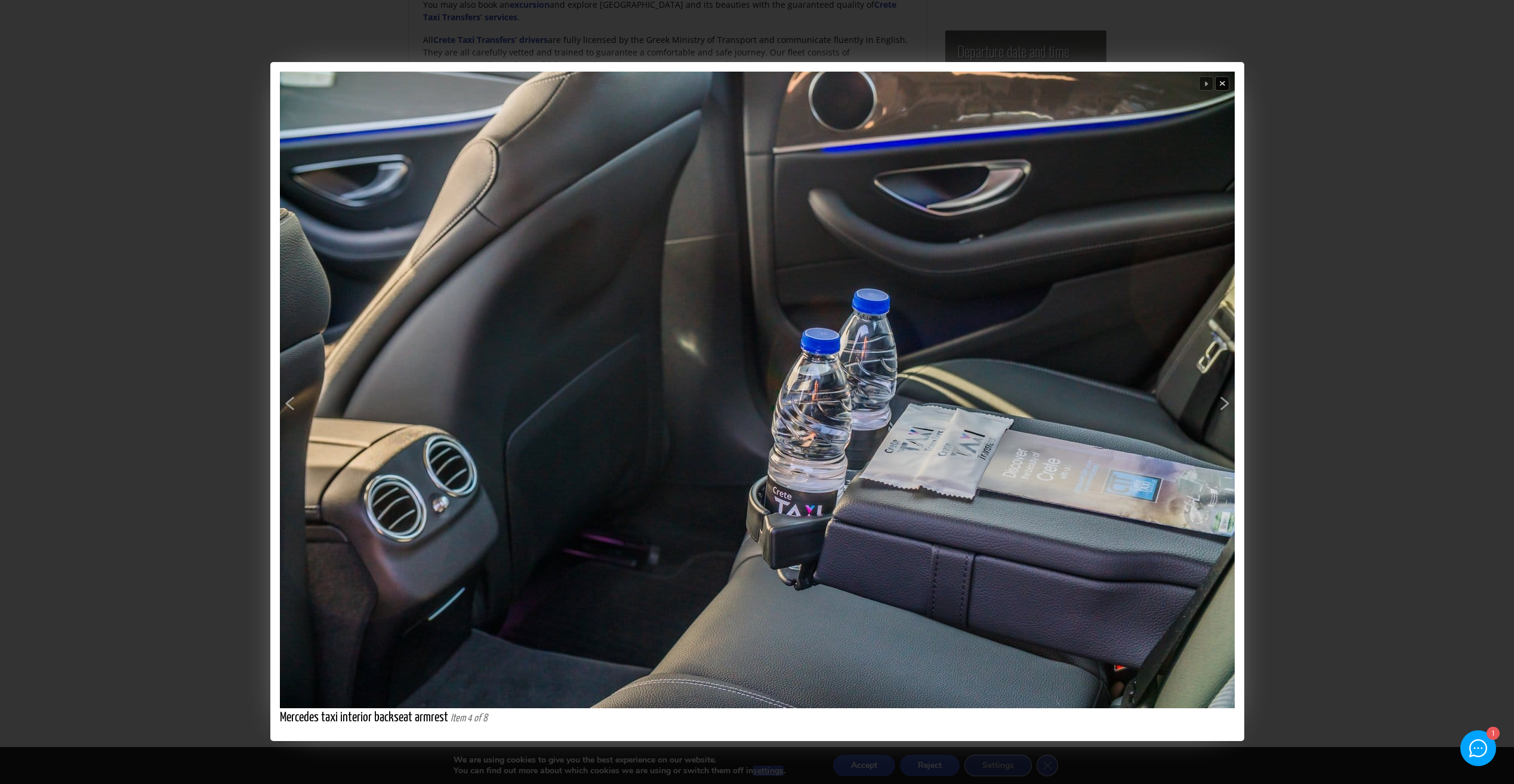
click at [1228, 85] on span "Close" at bounding box center [1223, 84] width 15 height 15
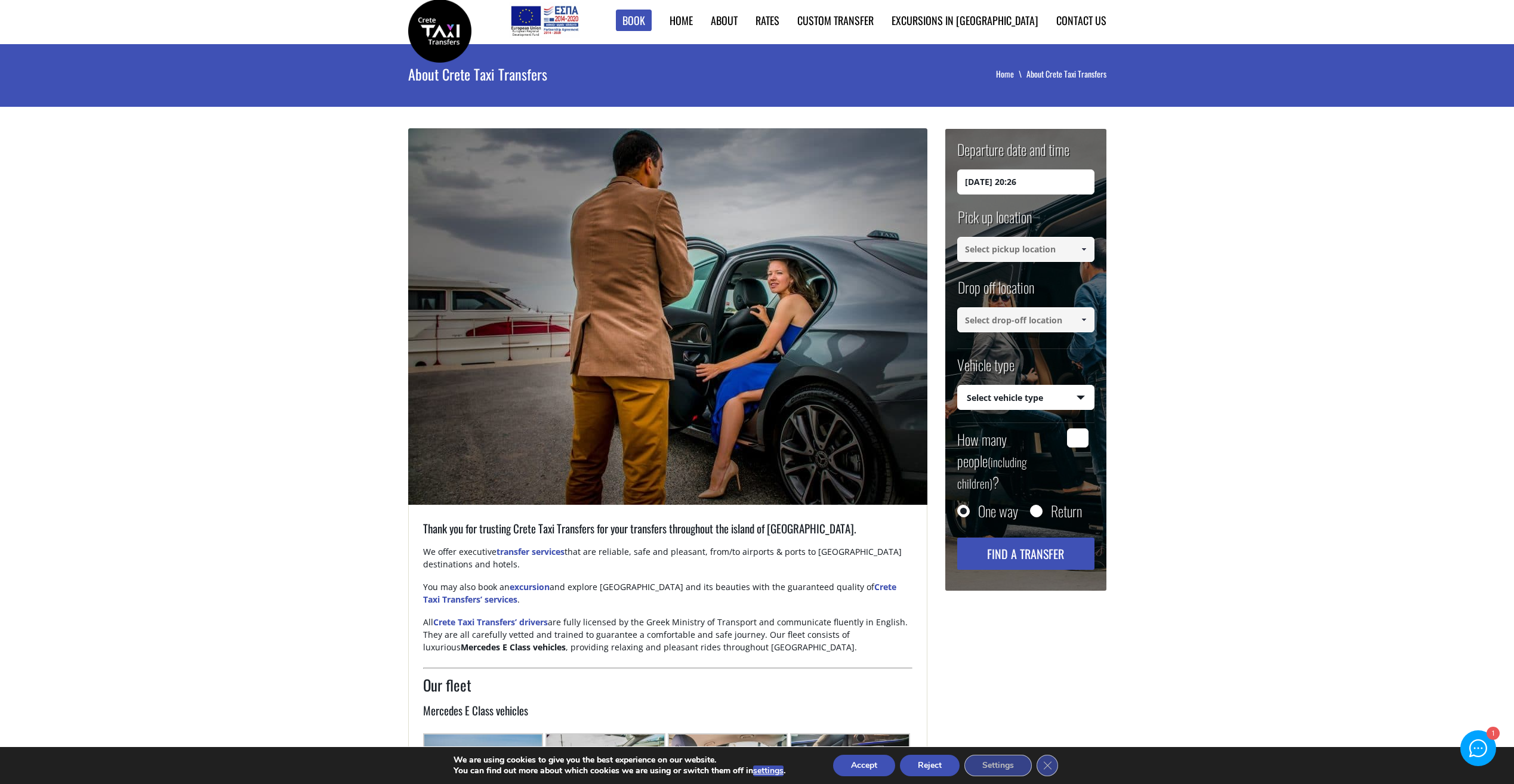
scroll to position [0, 0]
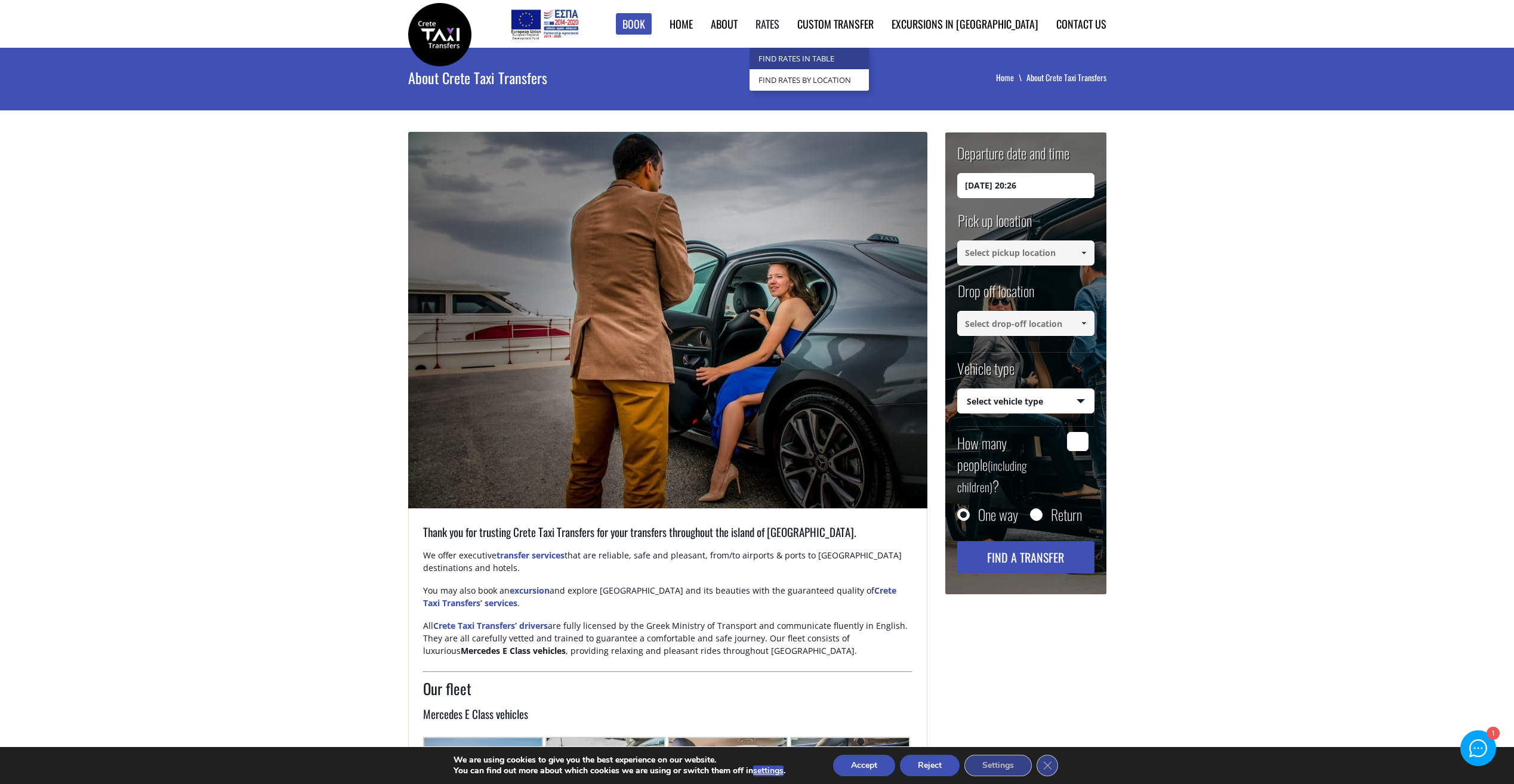
click at [830, 57] on link "Find Rates in Table" at bounding box center [809, 58] width 119 height 22
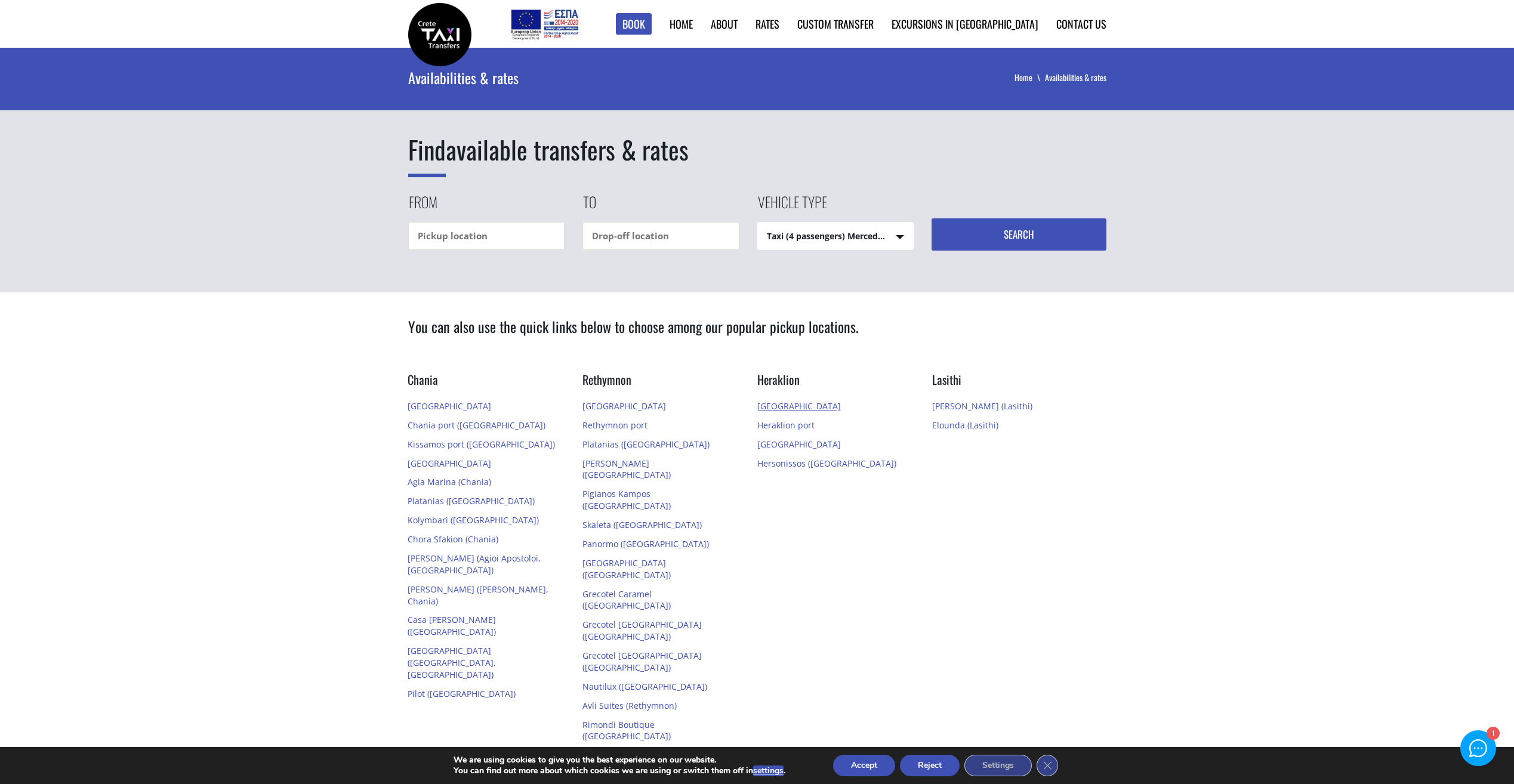
click at [775, 403] on link "[GEOGRAPHIC_DATA]" at bounding box center [799, 406] width 83 height 12
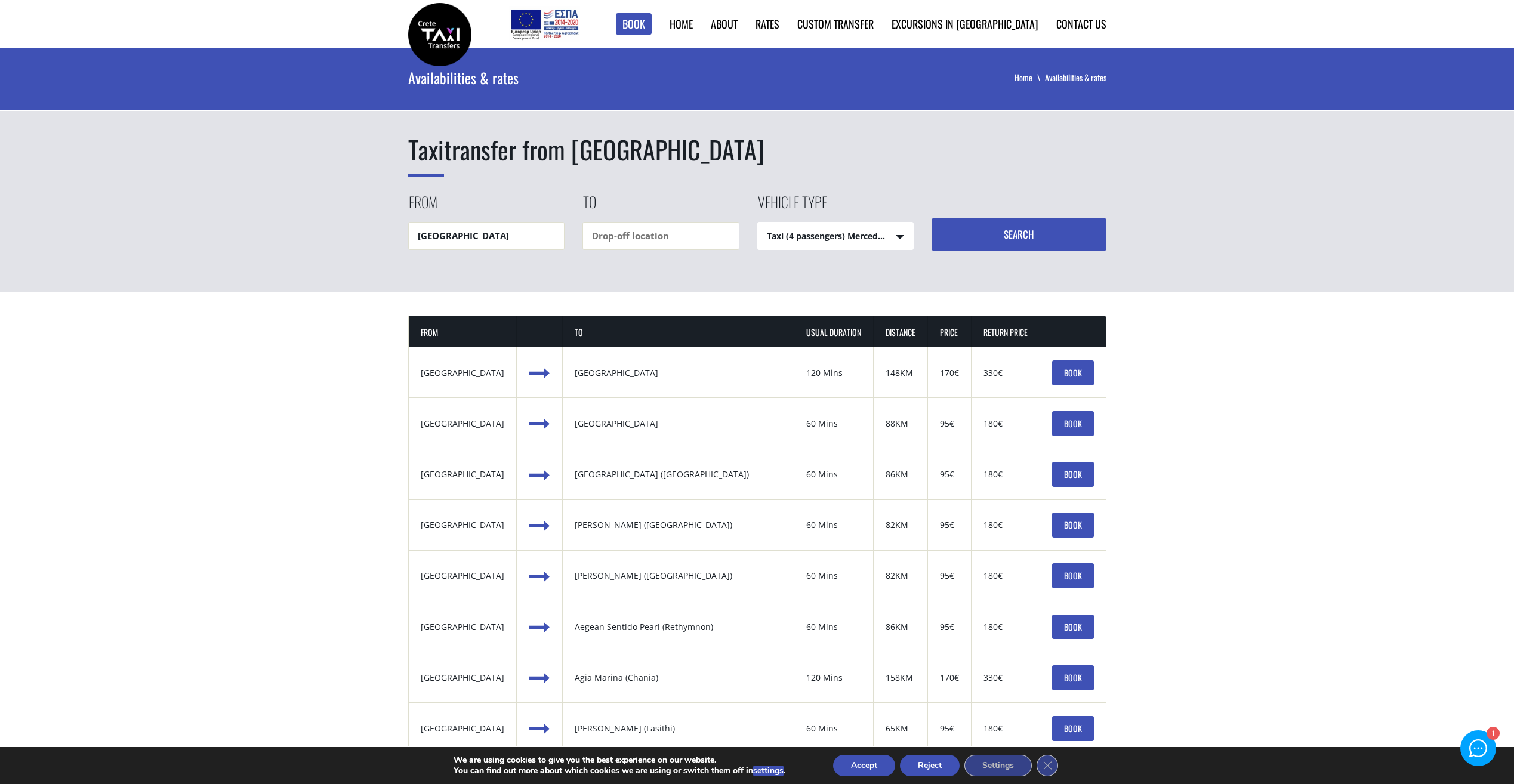
click at [899, 235] on select "Taxi (4 passengers) Mercedes E Class Mini Van (7 passengers) Mercedes Vito Mini…" at bounding box center [836, 236] width 156 height 28
select select "541"
click at [758, 222] on select "Taxi (4 passengers) Mercedes E Class Mini Van (7 passengers) Mercedes Vito Mini…" at bounding box center [836, 236] width 156 height 28
click at [996, 238] on button "Search" at bounding box center [1019, 234] width 175 height 33
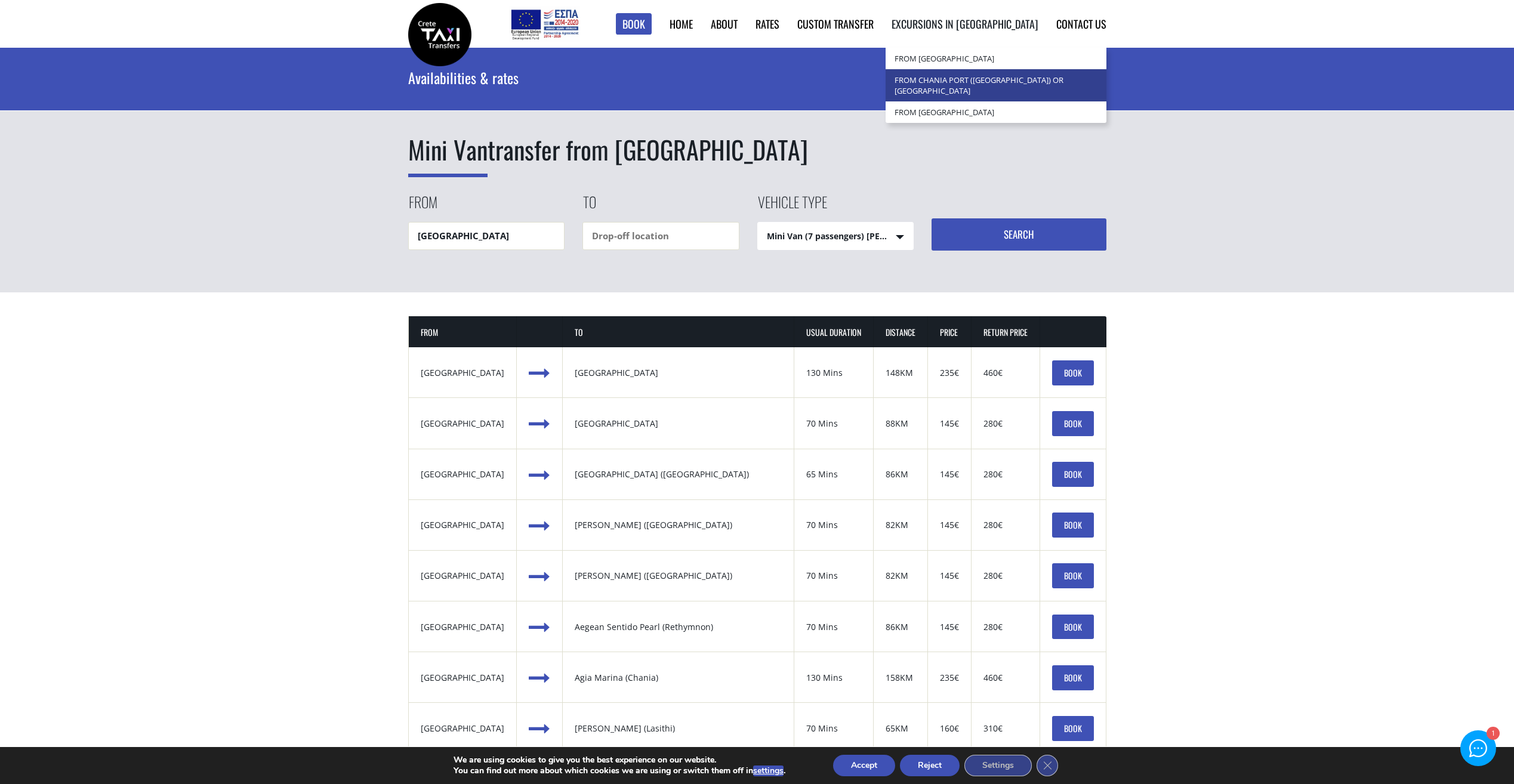
click at [971, 89] on link "from Chania Port ([GEOGRAPHIC_DATA]) or [GEOGRAPHIC_DATA]" at bounding box center [996, 85] width 221 height 33
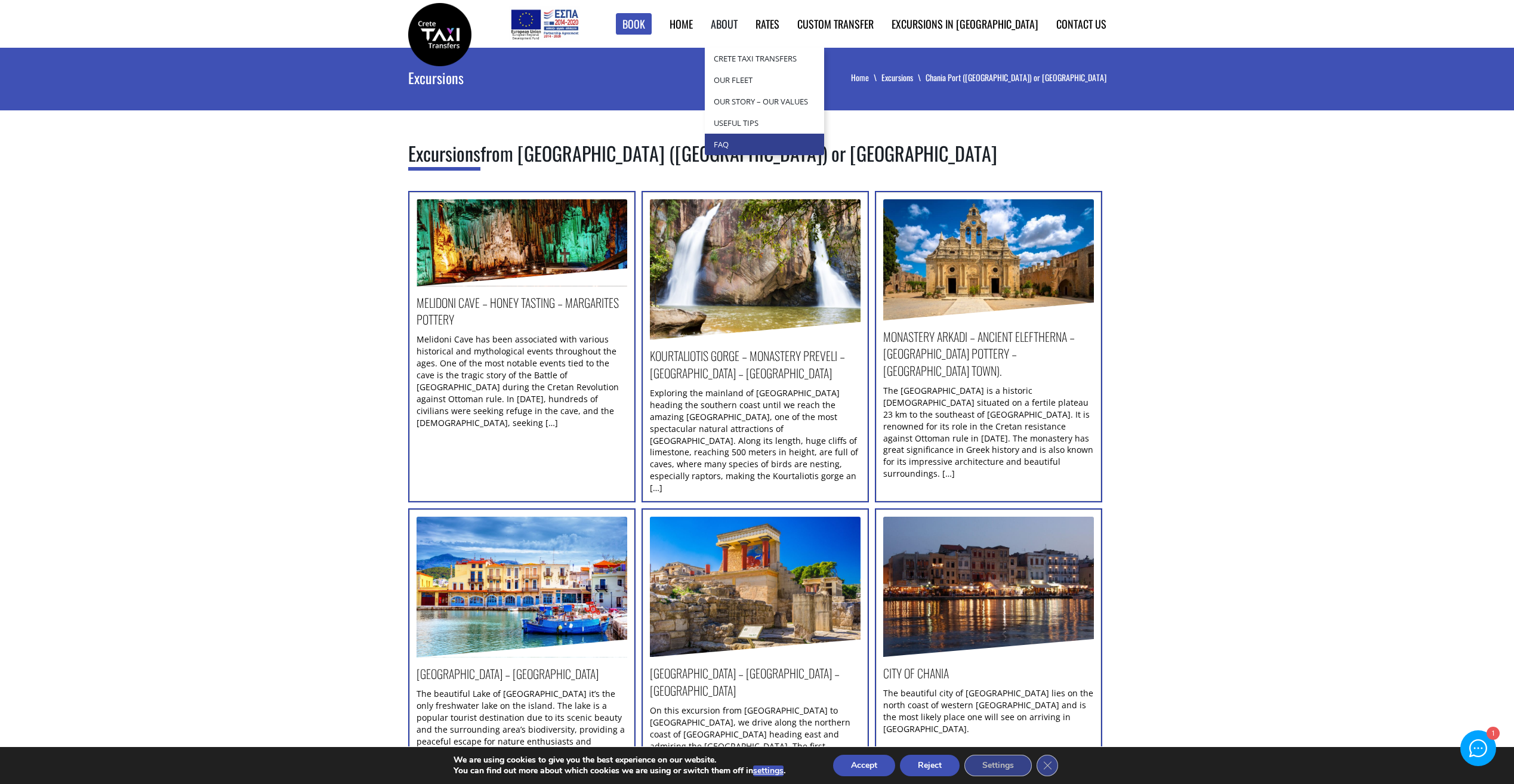
click at [785, 141] on link "Faq" at bounding box center [764, 144] width 119 height 22
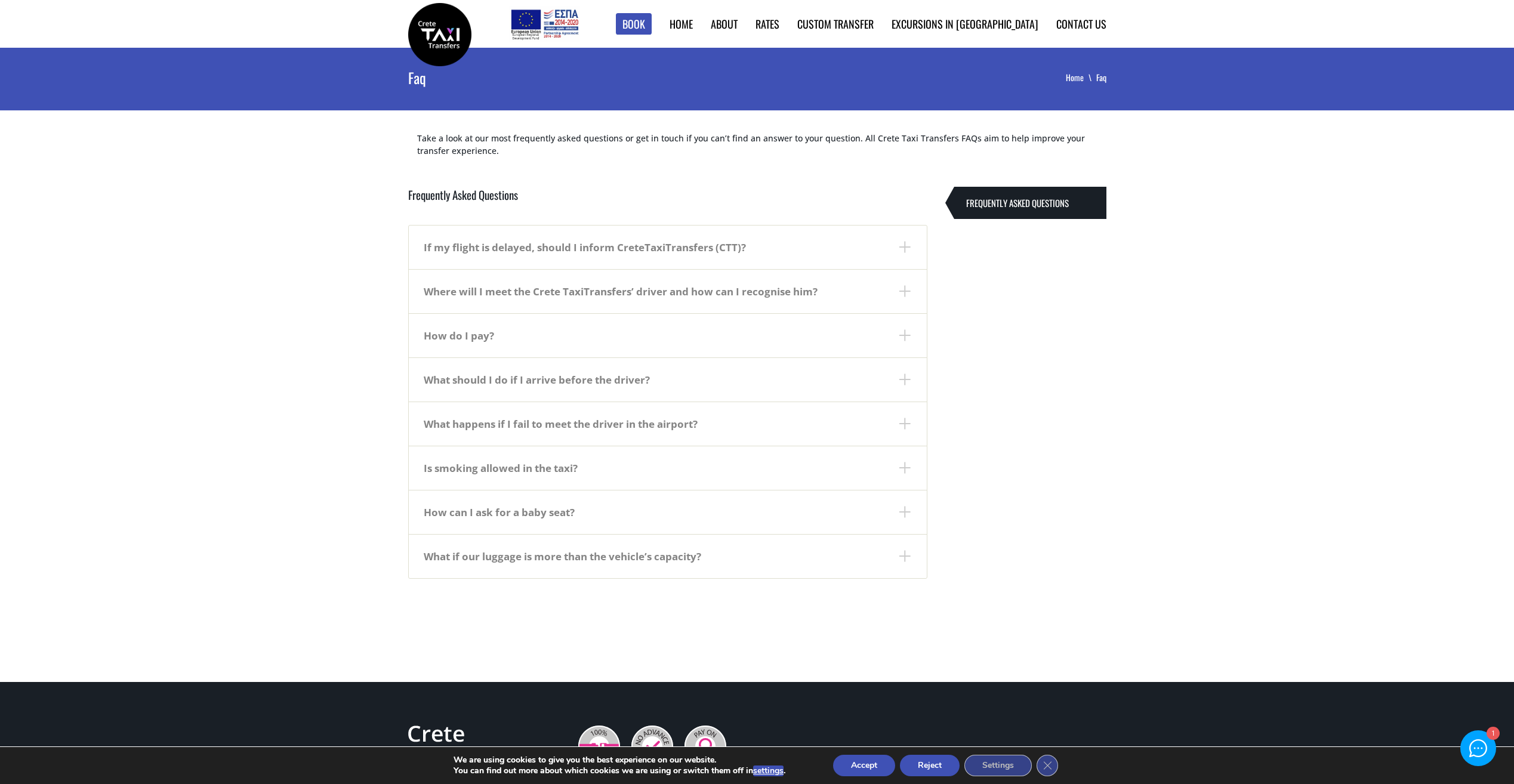
click at [898, 249] on dt "If my flight is delayed, should I inform CreteTaxiTransfers (CTT)?" at bounding box center [668, 247] width 518 height 43
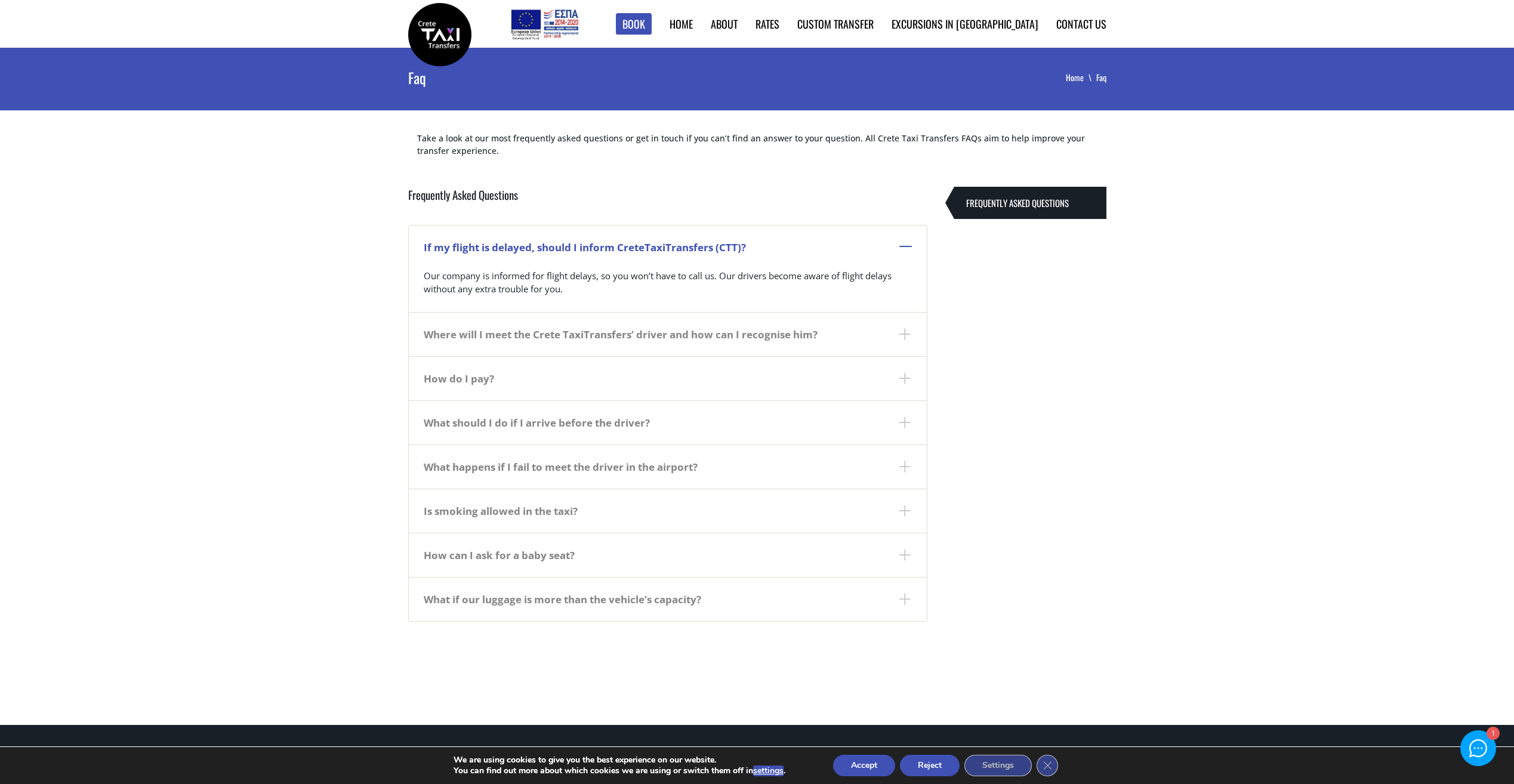
click at [898, 249] on dt "If my flight is delayed, should I inform CreteTaxiTransfers (CTT)?" at bounding box center [668, 247] width 518 height 43
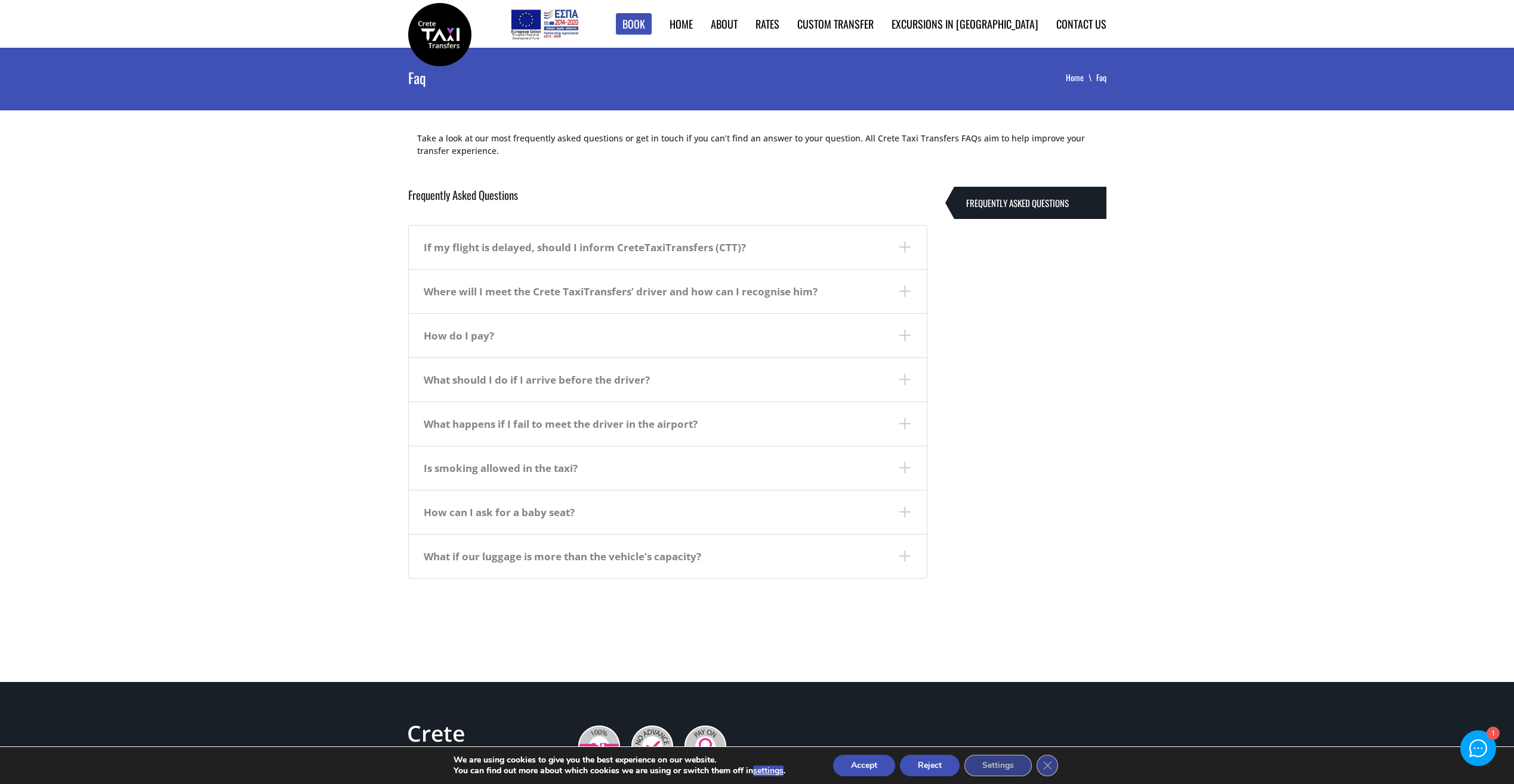
click at [898, 289] on dt "Where will I meet the Crete TaxiTransfers’ driver and how can I recognise him?" at bounding box center [668, 291] width 518 height 44
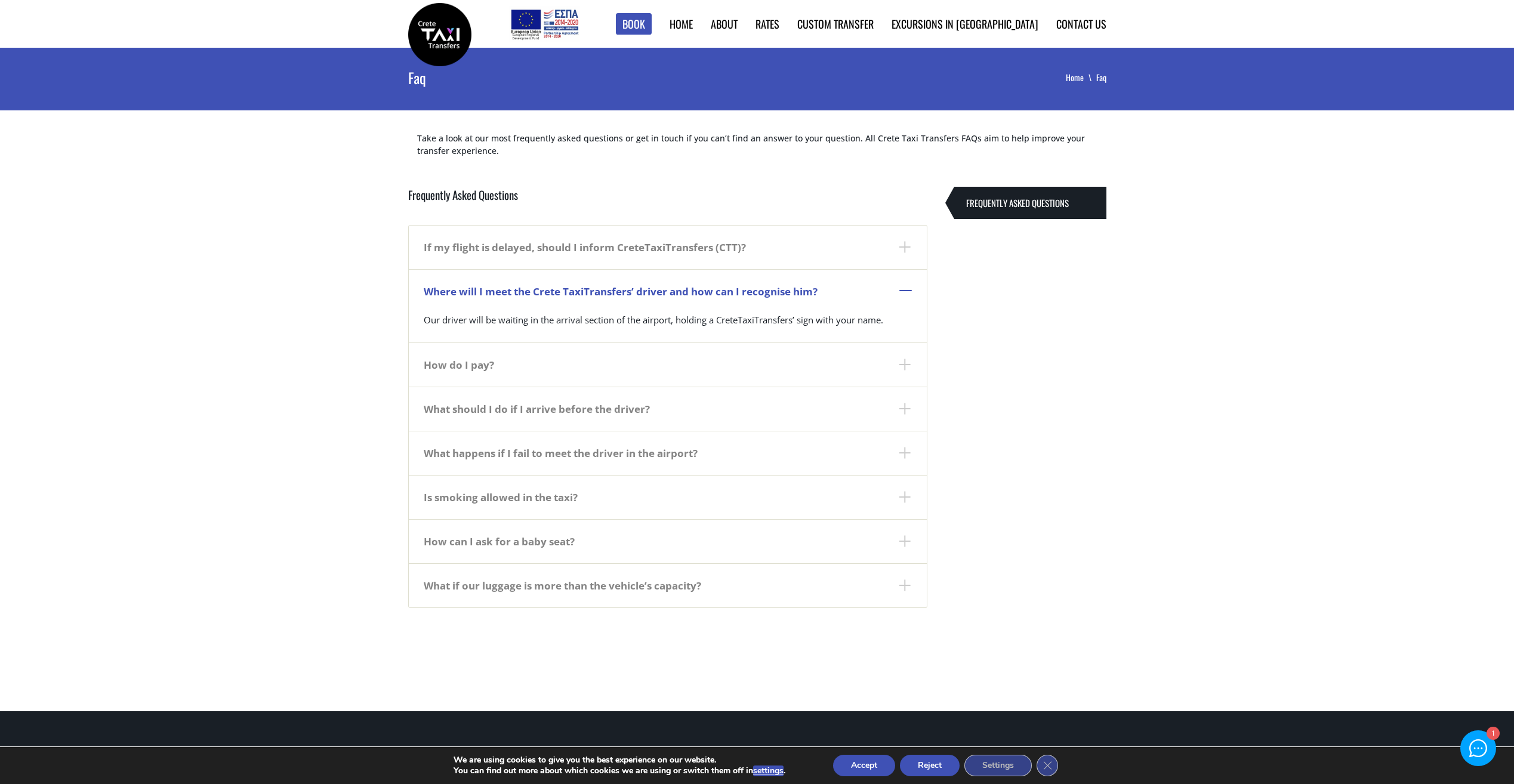
click at [899, 289] on dt "Where will I meet the Crete TaxiTransfers’ driver and how can I recognise him?" at bounding box center [668, 291] width 518 height 44
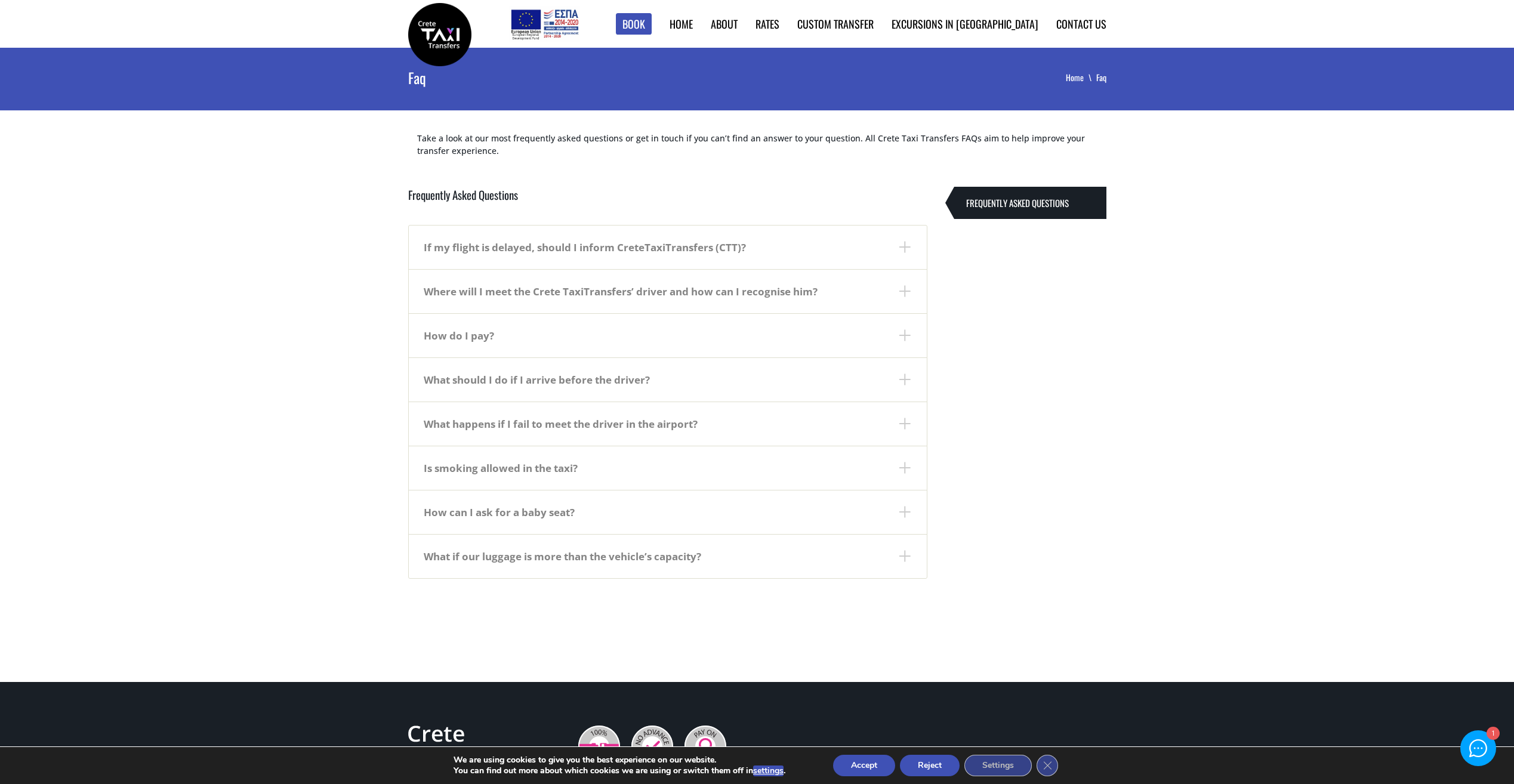
click at [899, 336] on dt "How do I pay?" at bounding box center [668, 335] width 518 height 44
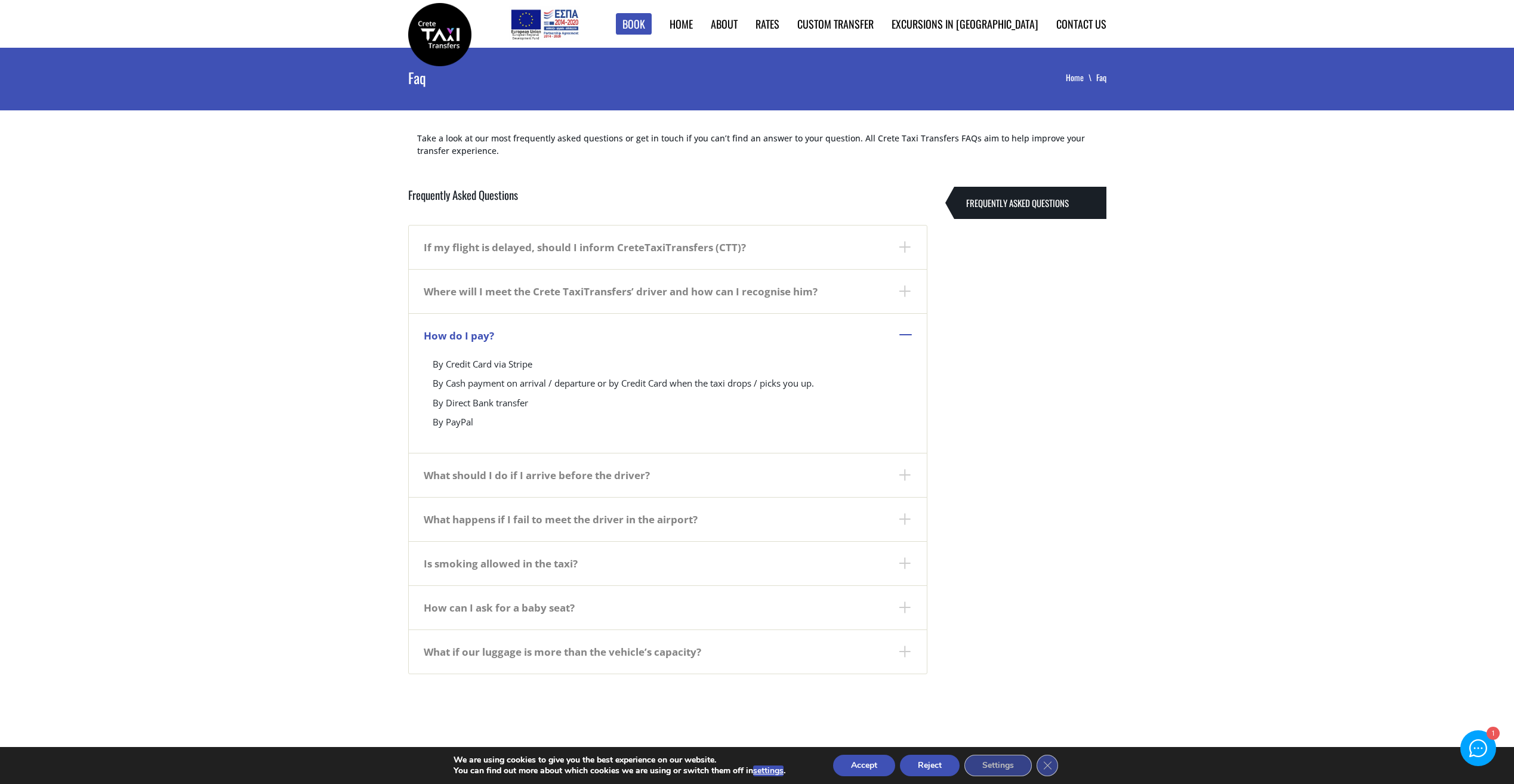
click at [893, 332] on dt "How do I pay?" at bounding box center [668, 335] width 518 height 44
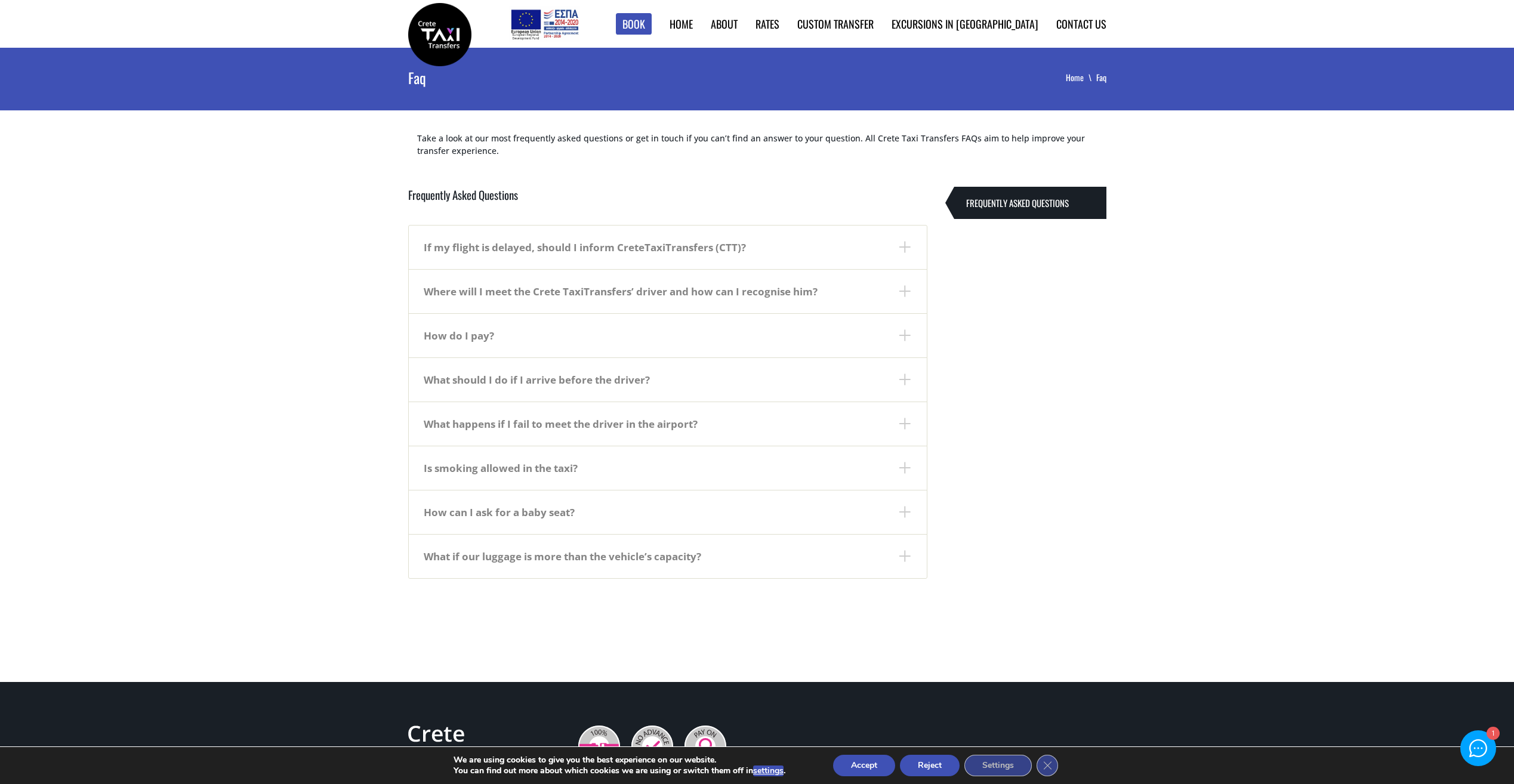
click at [906, 378] on dt "What should I do if I arrive before the driver?" at bounding box center [668, 379] width 518 height 44
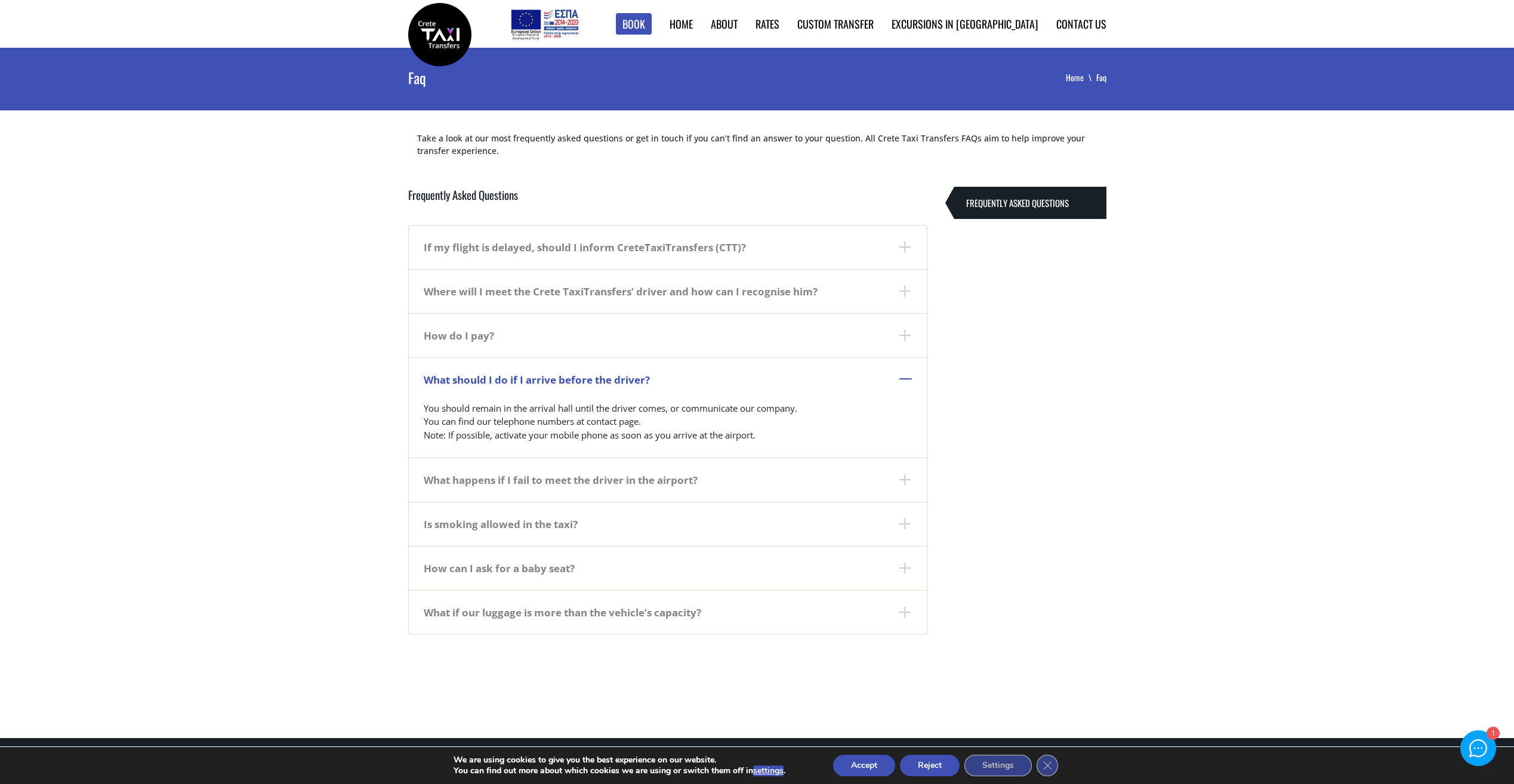
click at [906, 378] on dt "What should I do if I arrive before the driver?" at bounding box center [668, 379] width 518 height 44
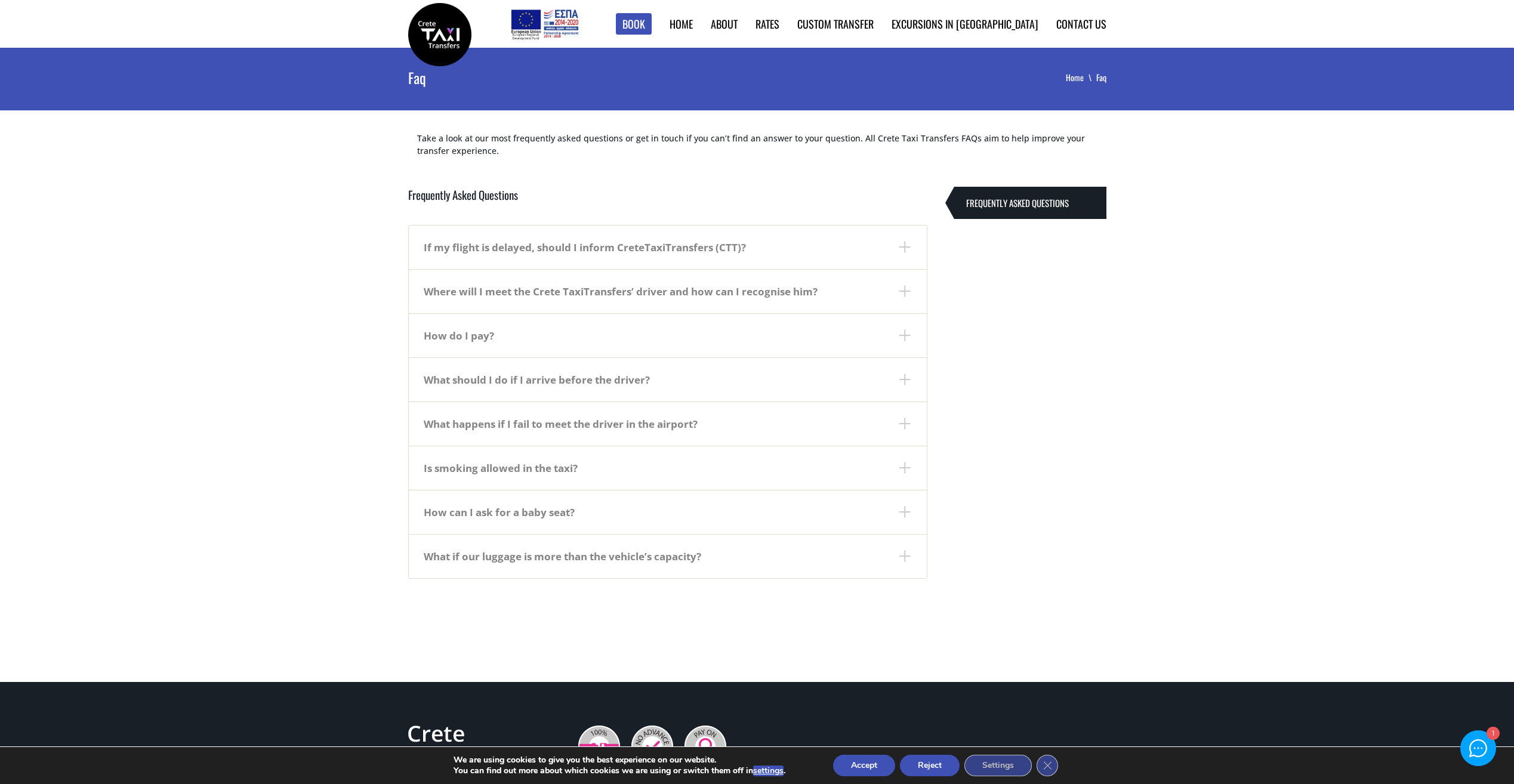
click at [903, 428] on dt "What happens if I fail to meet the driver in the airport?" at bounding box center [668, 424] width 518 height 44
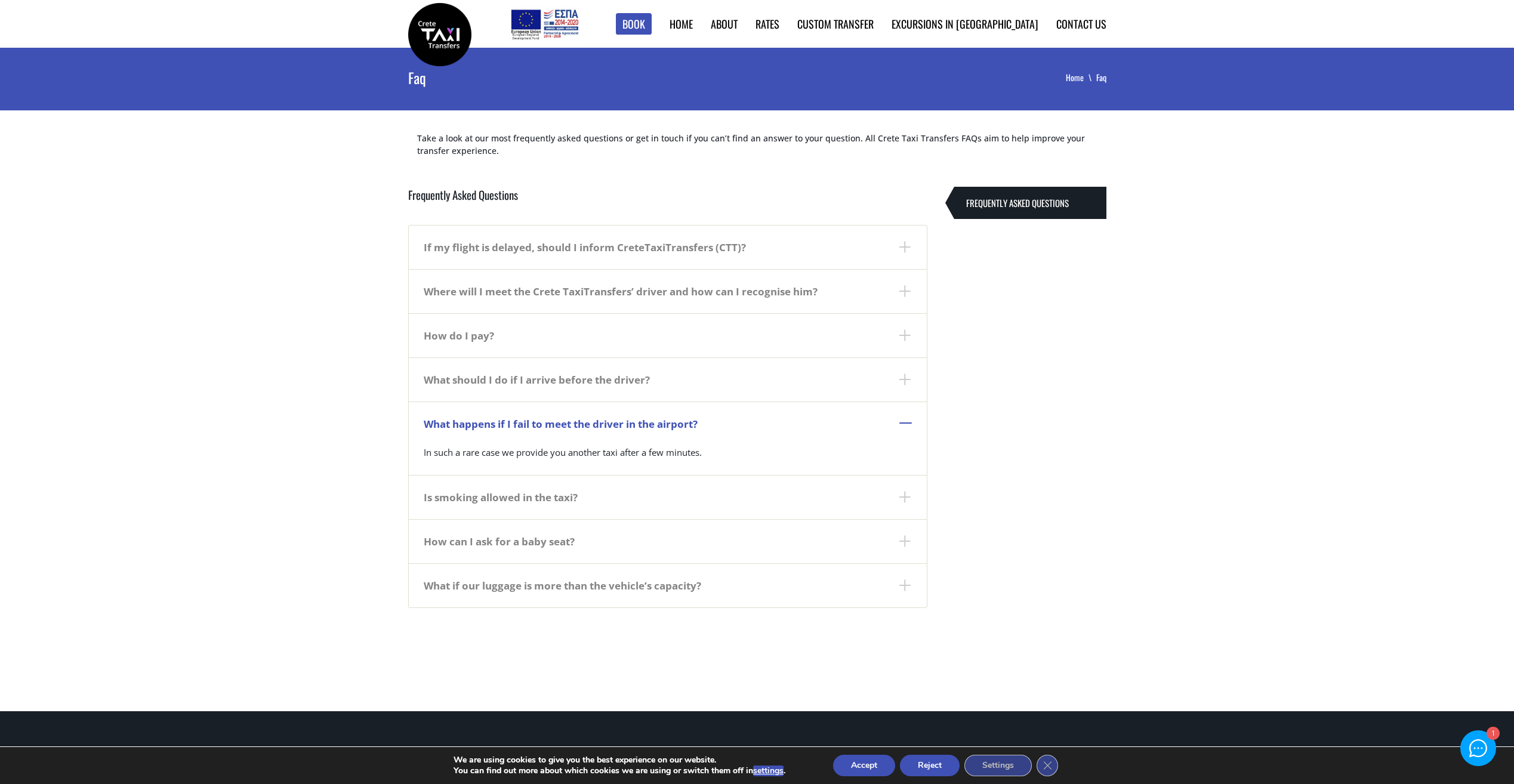
click at [903, 428] on dt "What happens if I fail to meet the driver in the airport?" at bounding box center [668, 424] width 518 height 44
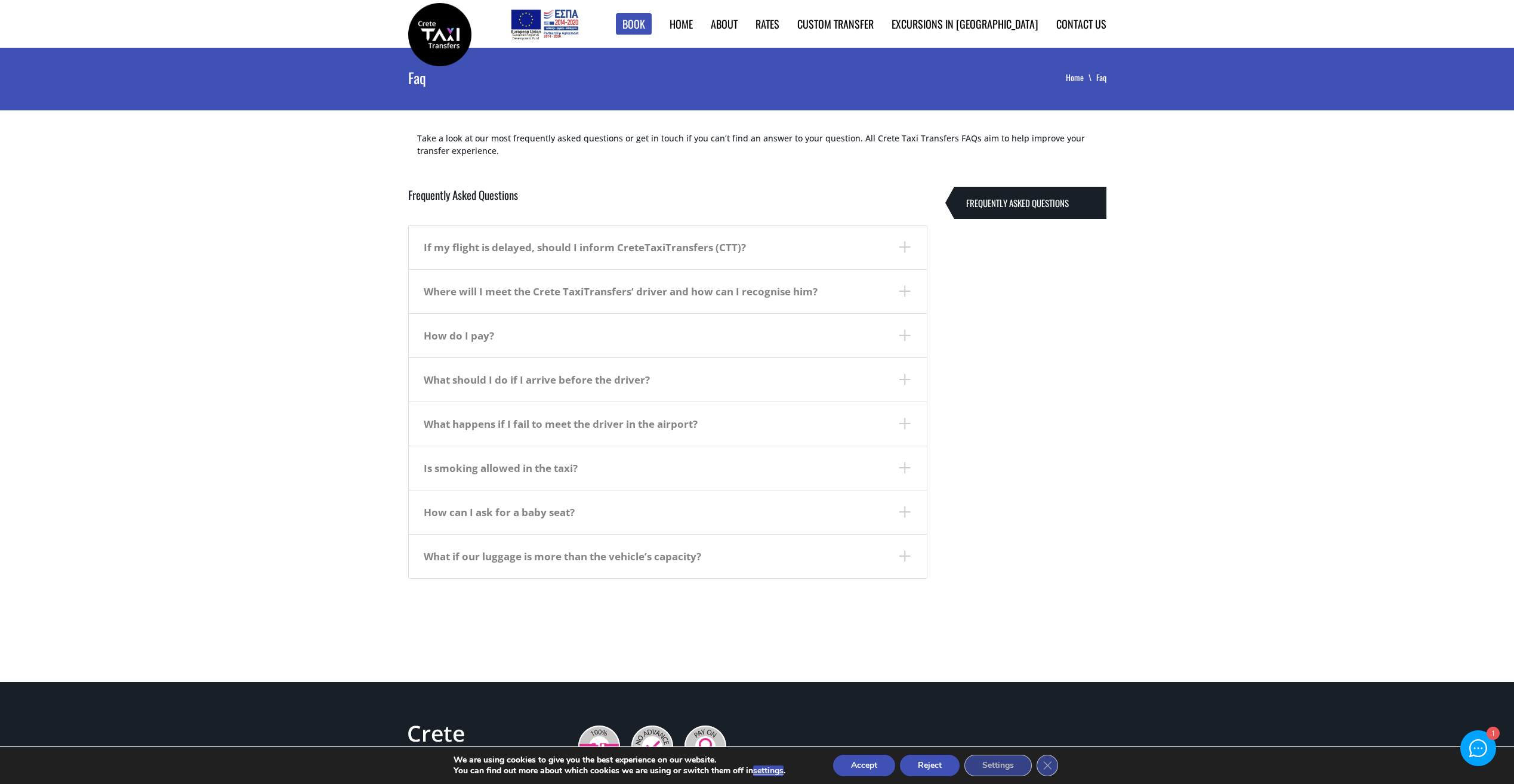
click at [907, 470] on dt "Is smoking allowed in the taxi?" at bounding box center [668, 468] width 518 height 44
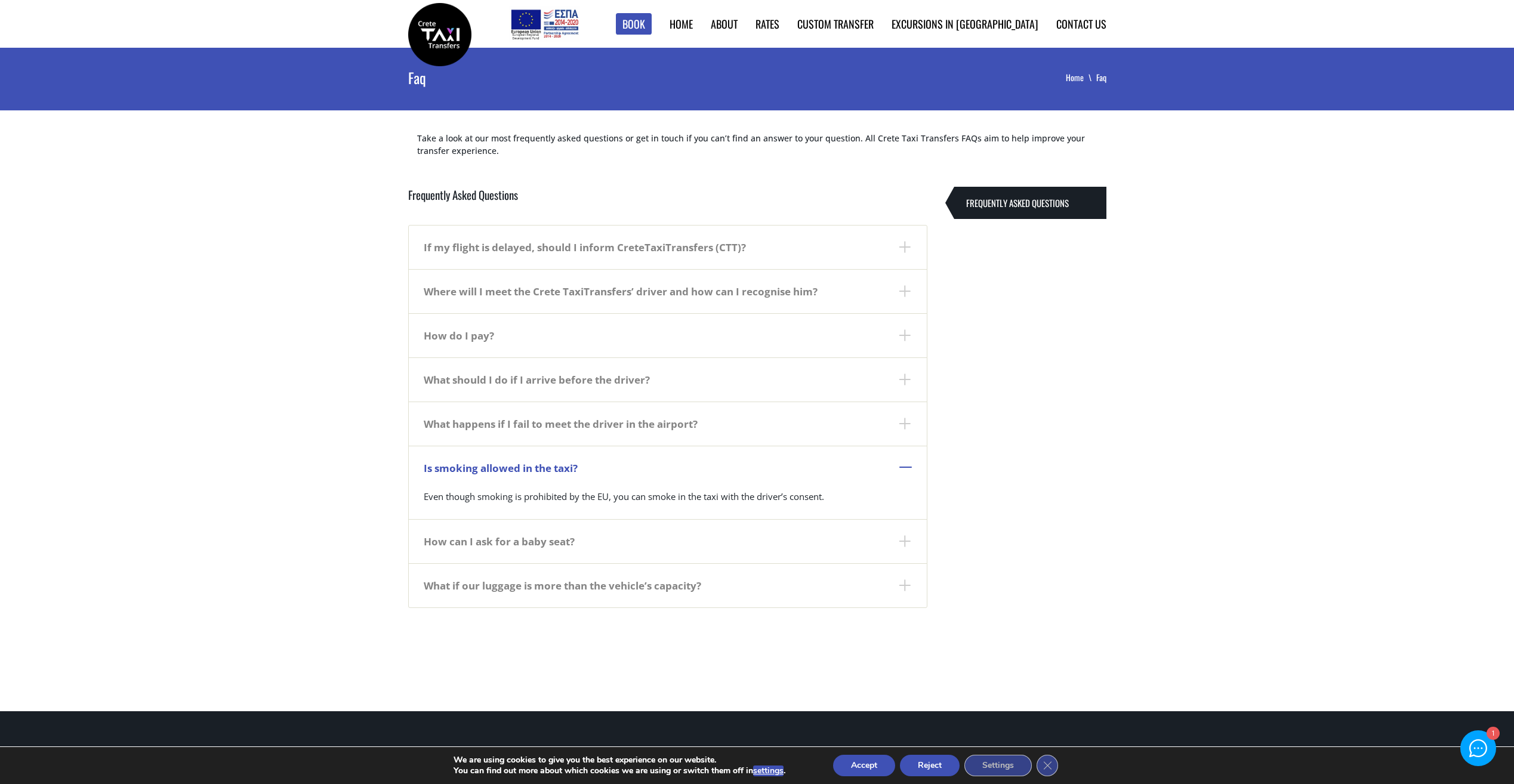
click at [907, 470] on dt "Is smoking allowed in the taxi?" at bounding box center [668, 468] width 518 height 44
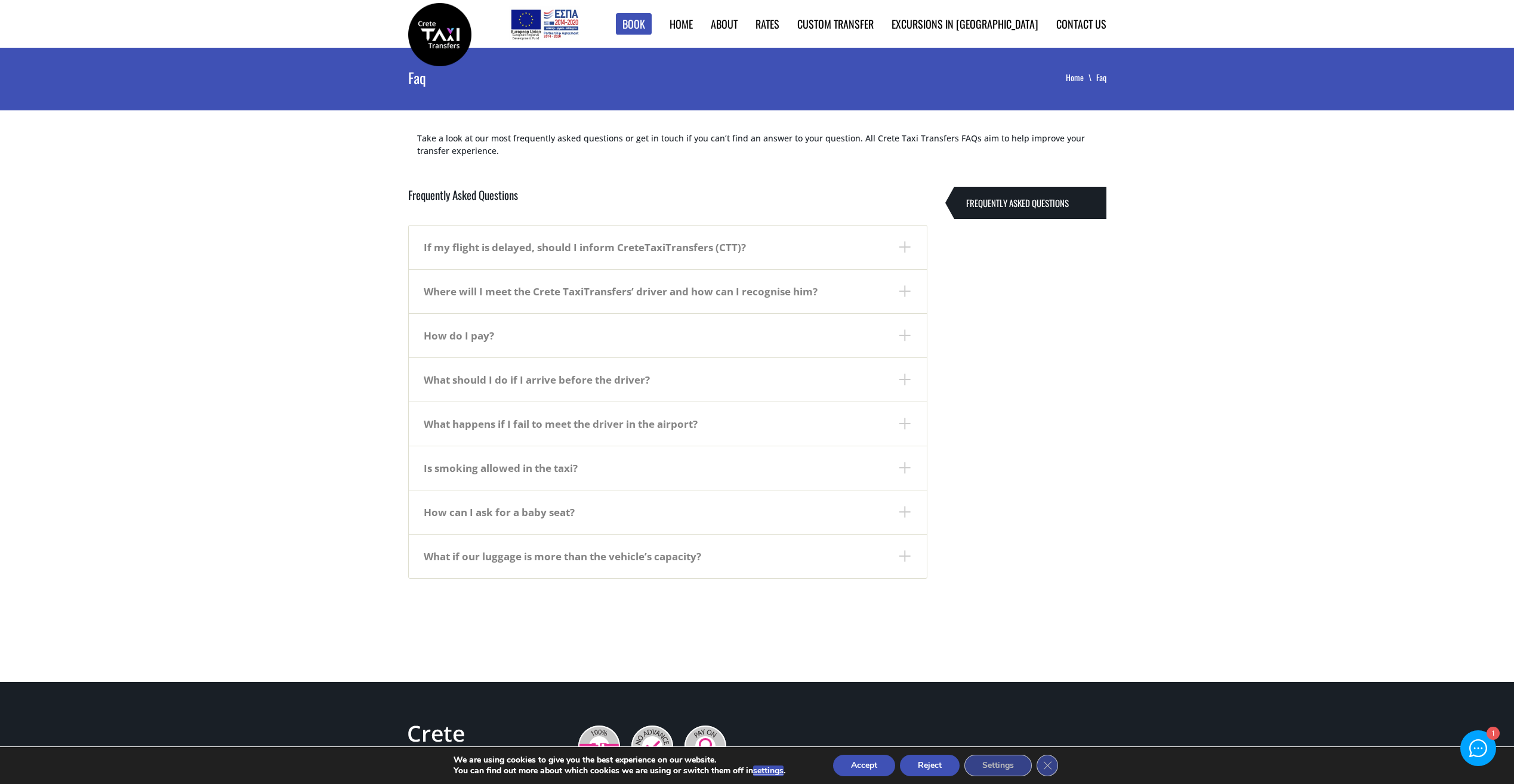
click at [907, 559] on dt "What if our luggage is more than the vehicle’s capacity?" at bounding box center [668, 556] width 518 height 44
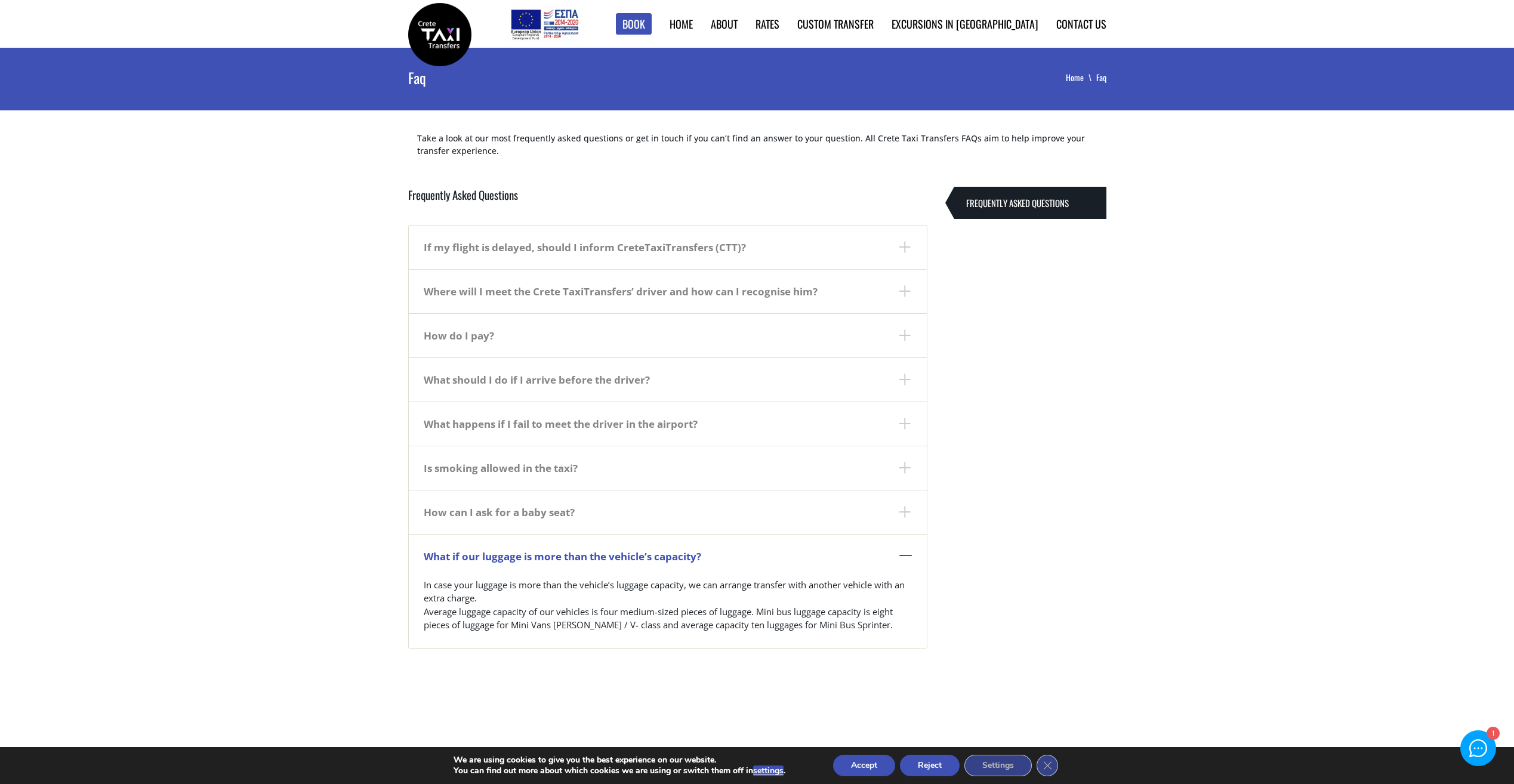
click at [907, 559] on dt "What if our luggage is more than the vehicle’s capacity?" at bounding box center [668, 556] width 518 height 44
